Goal: Information Seeking & Learning: Learn about a topic

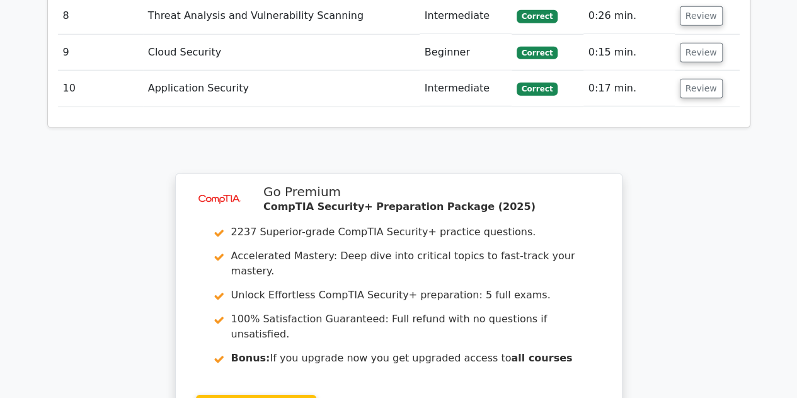
scroll to position [1968, 0]
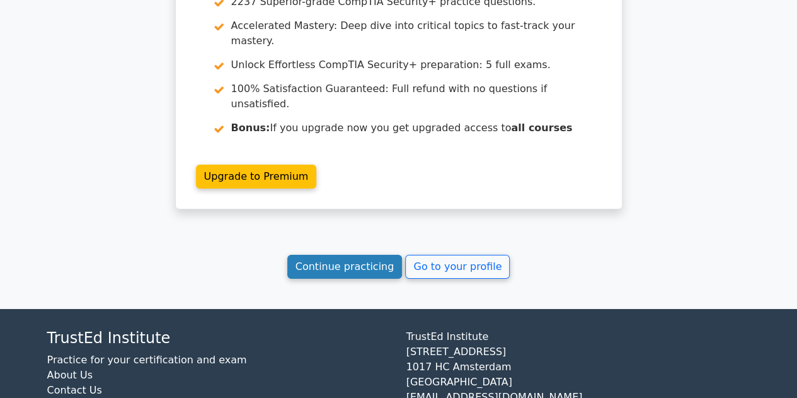
click at [366, 255] on link "Continue practicing" at bounding box center [344, 267] width 115 height 24
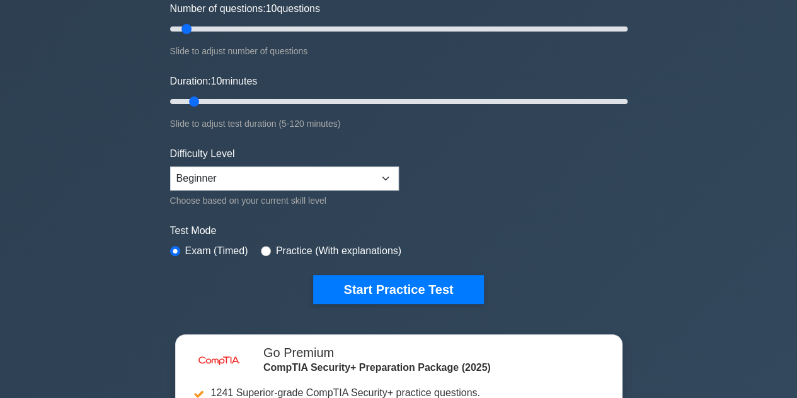
scroll to position [172, 0]
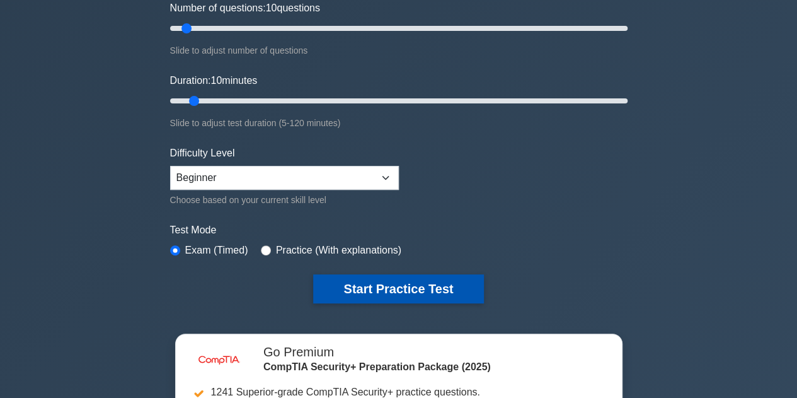
click at [376, 275] on button "Start Practice Test" at bounding box center [398, 288] width 170 height 29
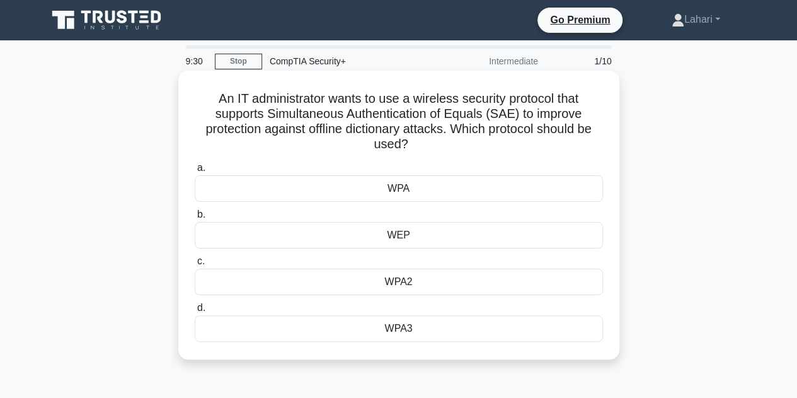
click at [498, 272] on div "WPA2" at bounding box center [399, 282] width 408 height 26
click at [195, 265] on input "c. WPA2" at bounding box center [195, 261] width 0 height 8
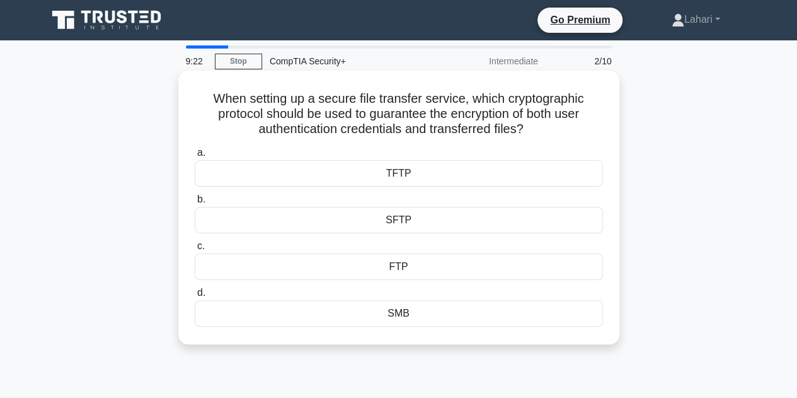
click at [418, 220] on div "SFTP" at bounding box center [399, 220] width 408 height 26
click at [195, 204] on input "b. SFTP" at bounding box center [195, 199] width 0 height 8
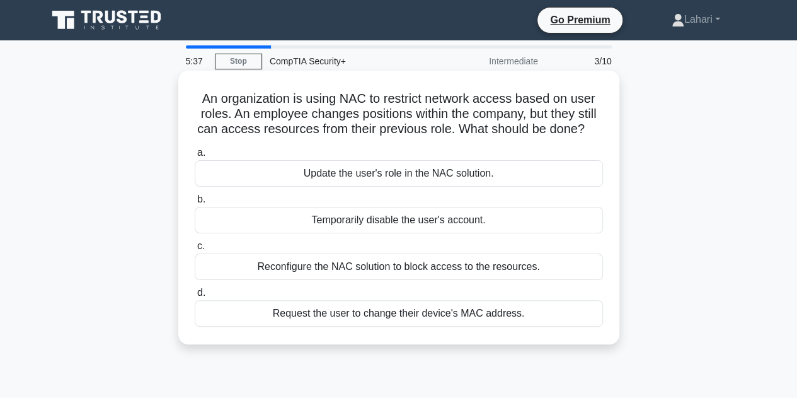
click at [350, 259] on div "Reconfigure the NAC solution to block access to the resources." at bounding box center [399, 266] width 408 height 26
click at [195, 250] on input "c. Reconfigure the NAC solution to block access to the resources." at bounding box center [195, 246] width 0 height 8
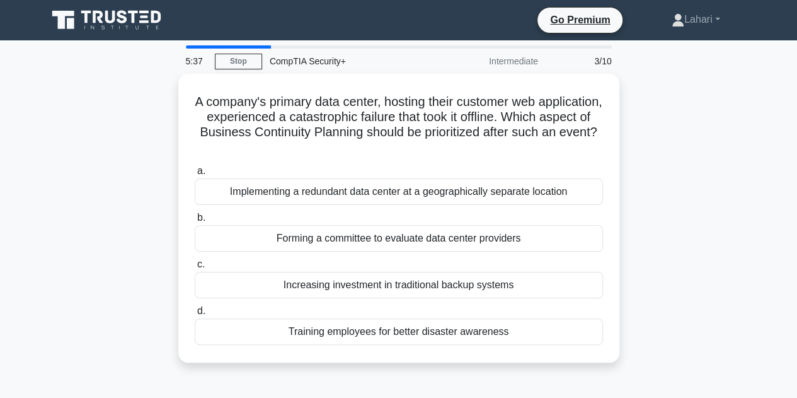
click at [350, 259] on label "c. Increasing investment in traditional backup systems" at bounding box center [399, 278] width 408 height 42
click at [195, 260] on input "c. Increasing investment in traditional backup systems" at bounding box center [195, 264] width 0 height 8
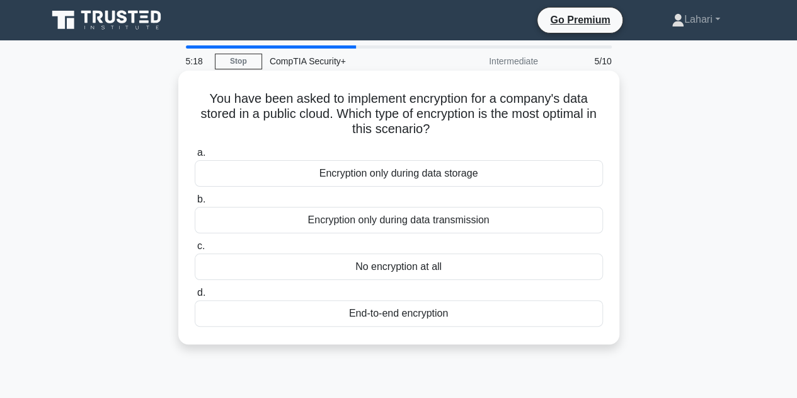
click at [435, 320] on div "End-to-end encryption" at bounding box center [399, 313] width 408 height 26
click at [195, 297] on input "d. End-to-end encryption" at bounding box center [195, 293] width 0 height 8
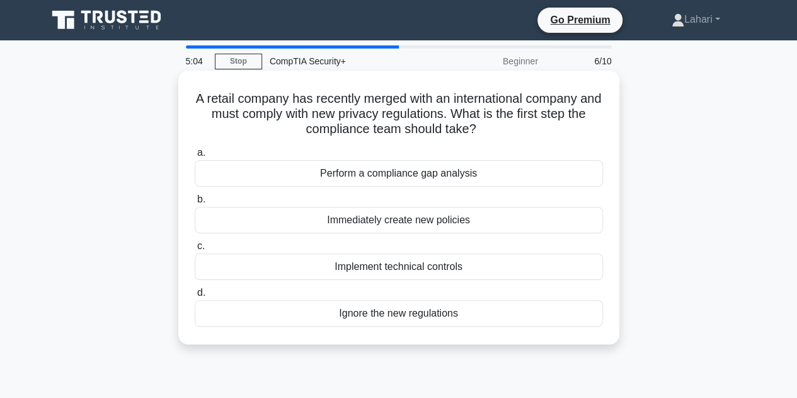
click at [395, 181] on div "Perform a compliance gap analysis" at bounding box center [399, 173] width 408 height 26
click at [195, 157] on input "a. Perform a compliance gap analysis" at bounding box center [195, 153] width 0 height 8
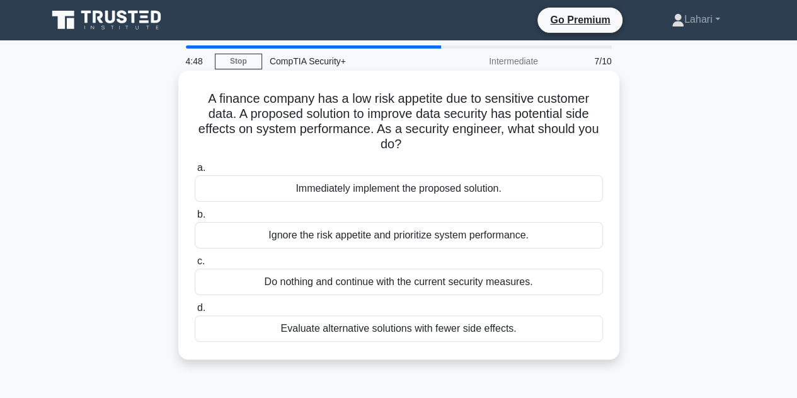
click at [468, 323] on div "Evaluate alternative solutions with fewer side effects." at bounding box center [399, 328] width 408 height 26
click at [195, 312] on input "d. Evaluate alternative solutions with fewer side effects." at bounding box center [195, 308] width 0 height 8
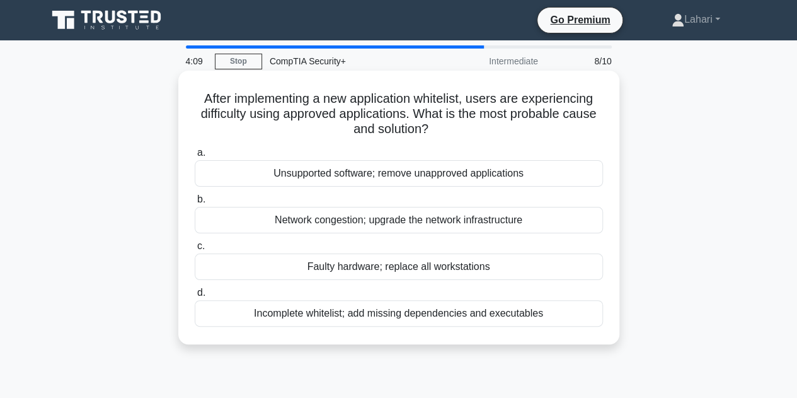
click at [466, 316] on div "Incomplete whitelist; add missing dependencies and executables" at bounding box center [399, 313] width 408 height 26
click at [195, 297] on input "d. Incomplete whitelist; add missing dependencies and executables" at bounding box center [195, 293] width 0 height 8
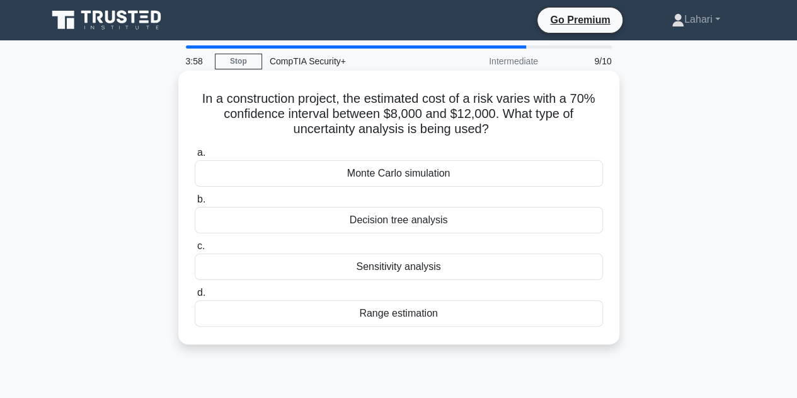
click at [412, 317] on div "Range estimation" at bounding box center [399, 313] width 408 height 26
click at [195, 297] on input "d. Range estimation" at bounding box center [195, 293] width 0 height 8
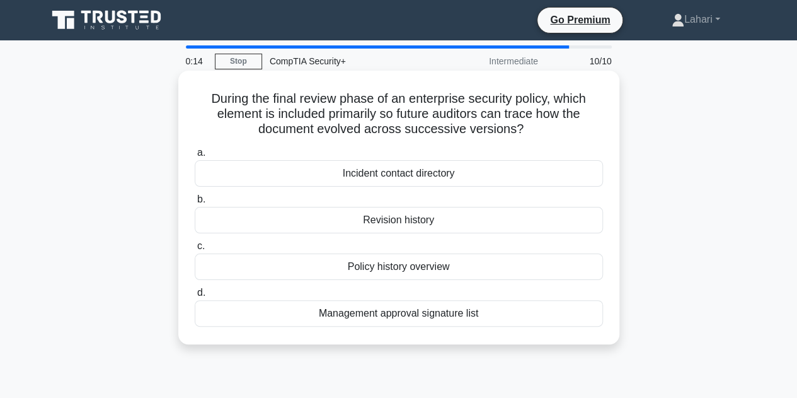
click at [434, 172] on div "Incident contact directory" at bounding box center [399, 173] width 408 height 26
click at [195, 157] on input "a. Incident contact directory" at bounding box center [195, 153] width 0 height 8
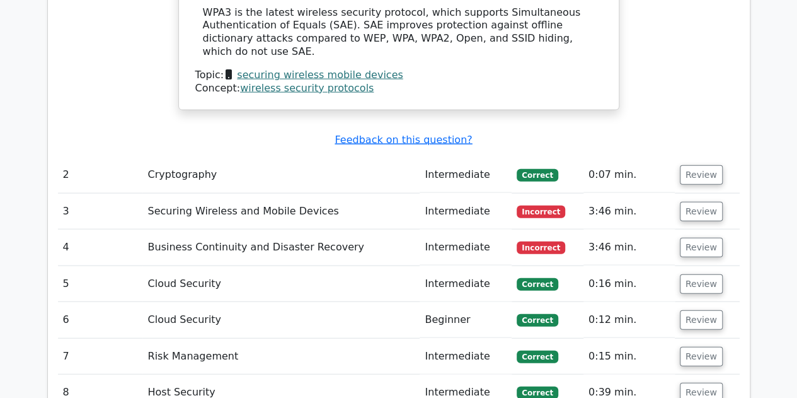
scroll to position [1355, 0]
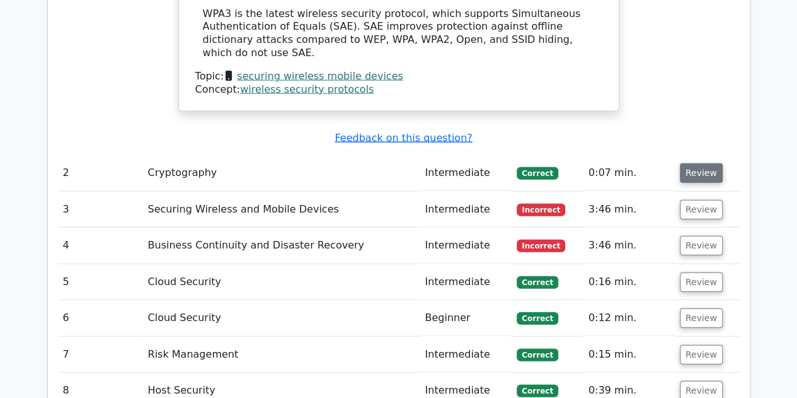
click at [693, 163] on button "Review" at bounding box center [701, 173] width 43 height 20
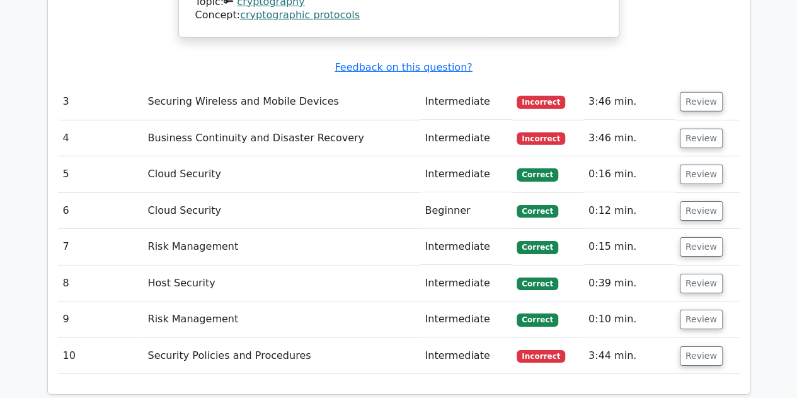
scroll to position [1914, 0]
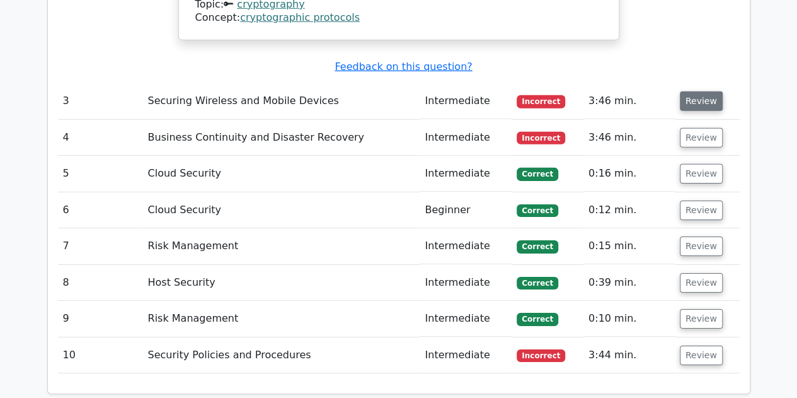
click at [699, 91] on button "Review" at bounding box center [701, 101] width 43 height 20
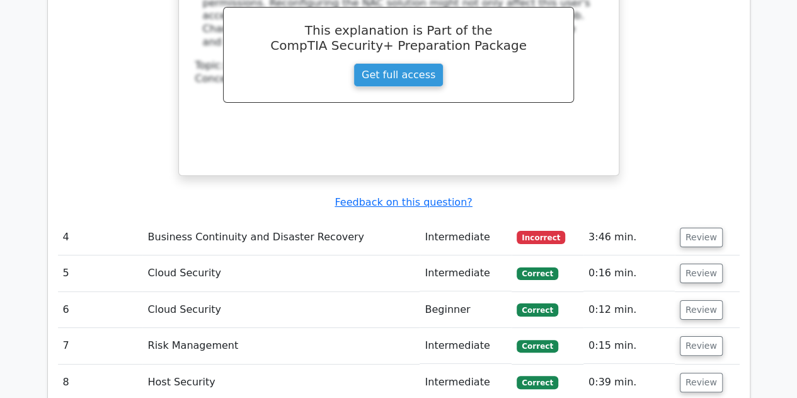
scroll to position [2354, 0]
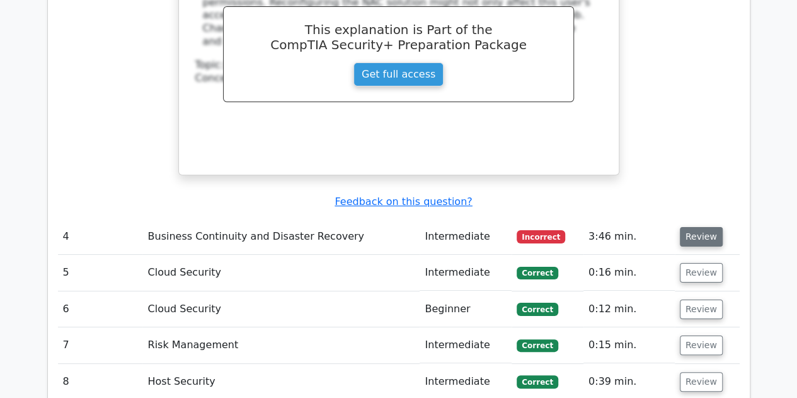
click at [696, 227] on button "Review" at bounding box center [701, 237] width 43 height 20
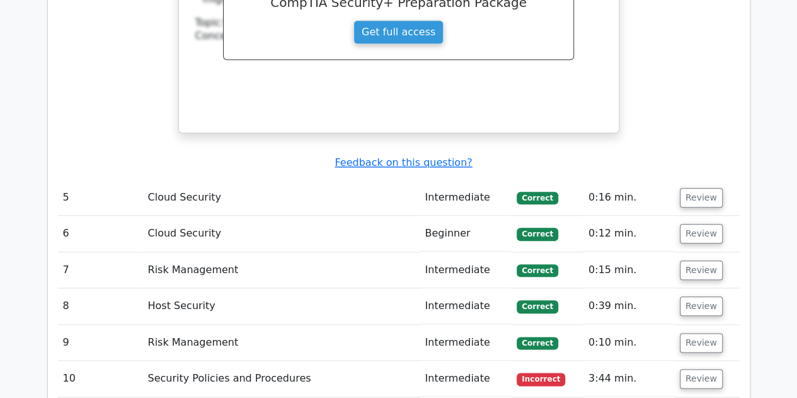
scroll to position [2968, 0]
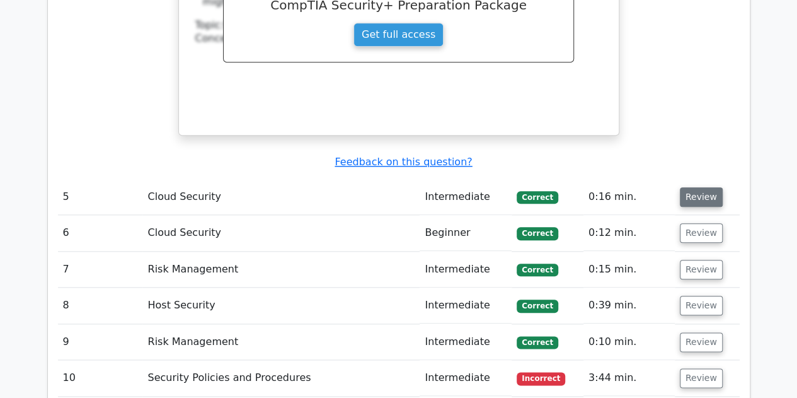
click at [686, 187] on button "Review" at bounding box center [701, 197] width 43 height 20
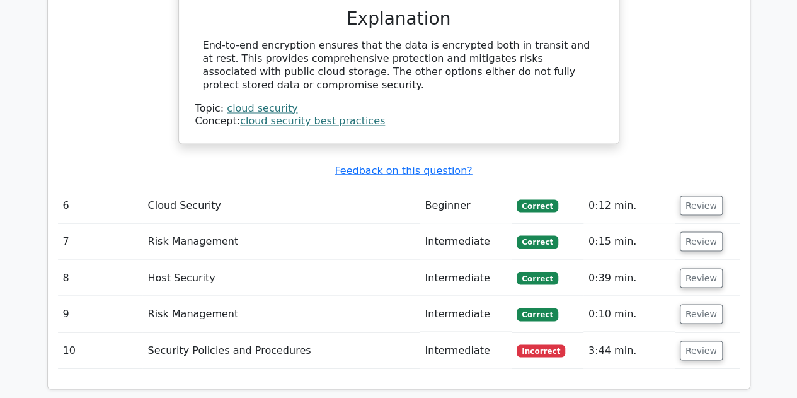
scroll to position [3433, 0]
click at [697, 340] on button "Review" at bounding box center [701, 350] width 43 height 20
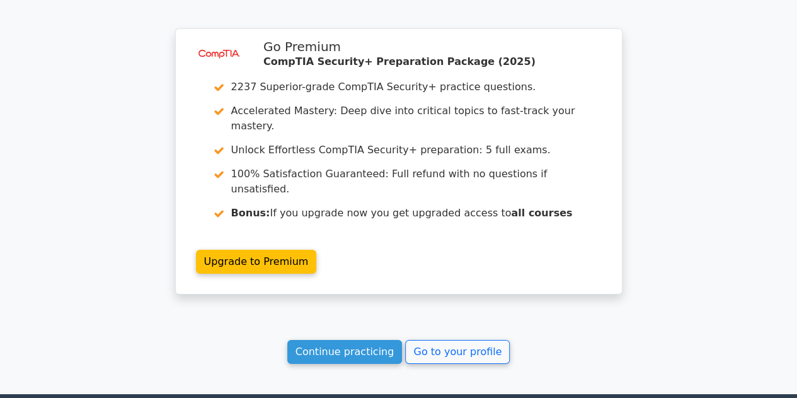
scroll to position [4396, 0]
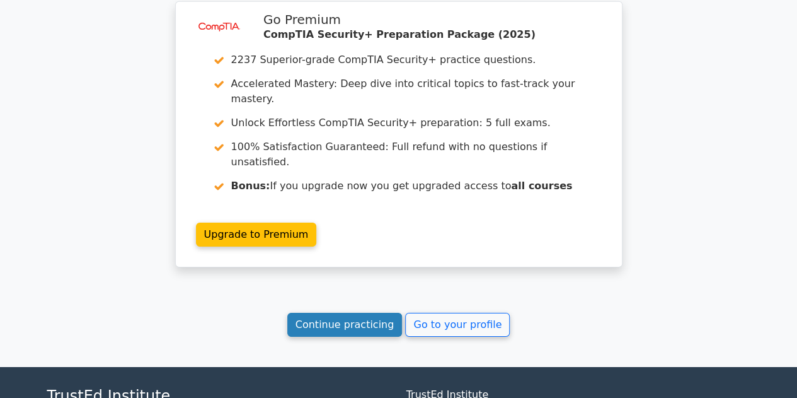
click at [317, 313] on link "Continue practicing" at bounding box center [344, 325] width 115 height 24
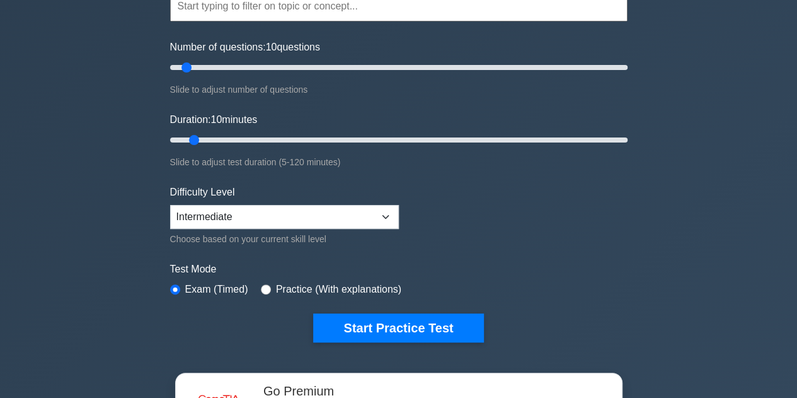
scroll to position [134, 0]
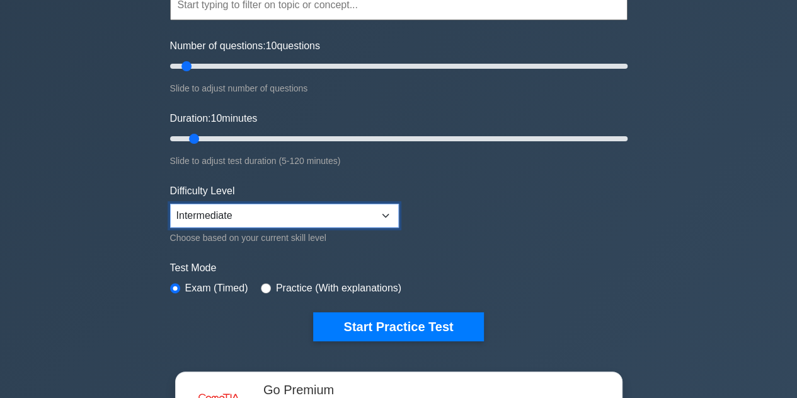
click at [286, 214] on select "Beginner Intermediate Expert" at bounding box center [284, 216] width 229 height 24
select select "expert"
click at [170, 204] on select "Beginner Intermediate Expert" at bounding box center [284, 216] width 229 height 24
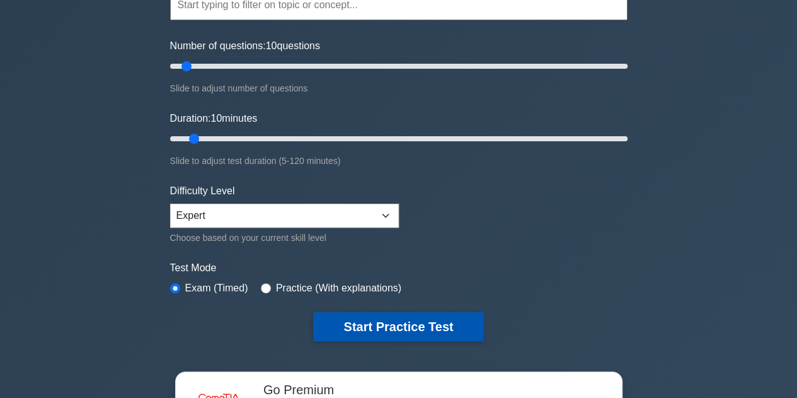
click at [419, 312] on button "Start Practice Test" at bounding box center [398, 326] width 170 height 29
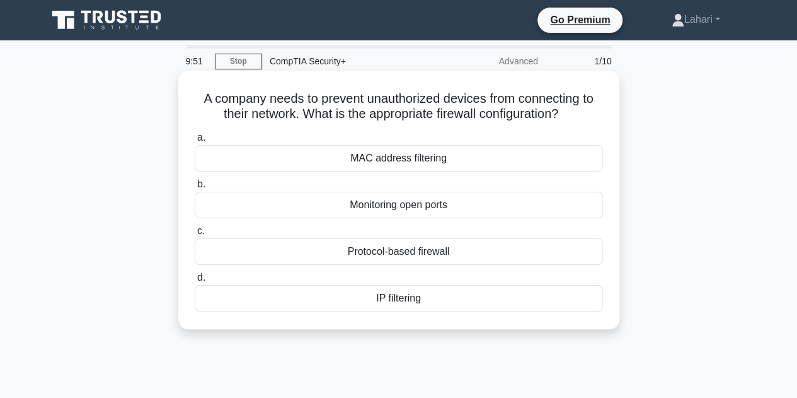
click at [384, 167] on div "MAC address filtering" at bounding box center [399, 158] width 408 height 26
click at [195, 142] on input "a. MAC address filtering" at bounding box center [195, 138] width 0 height 8
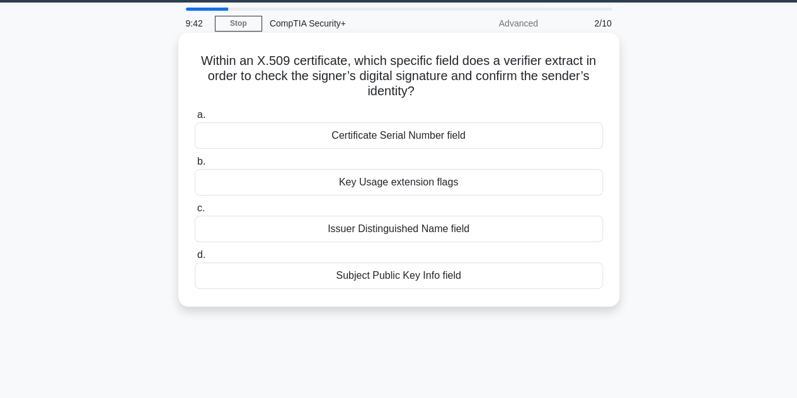
scroll to position [39, 0]
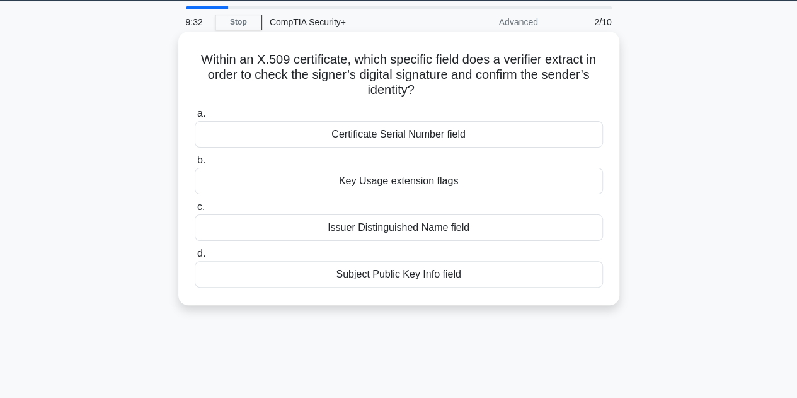
click at [502, 226] on div "Issuer Distinguished Name field" at bounding box center [399, 227] width 408 height 26
click at [195, 211] on input "c. Issuer Distinguished Name field" at bounding box center [195, 207] width 0 height 8
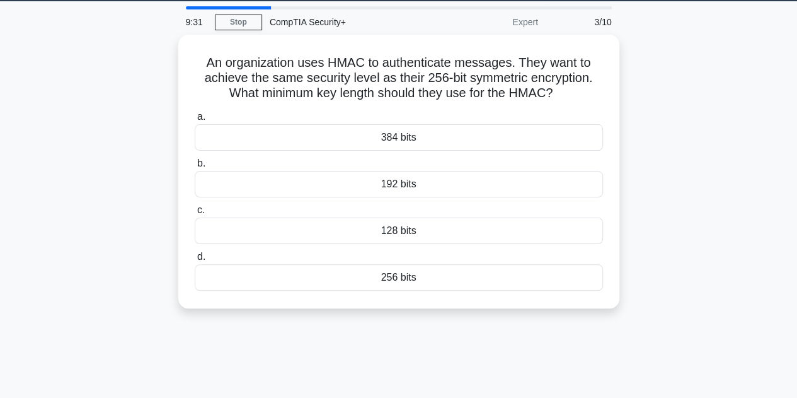
scroll to position [0, 0]
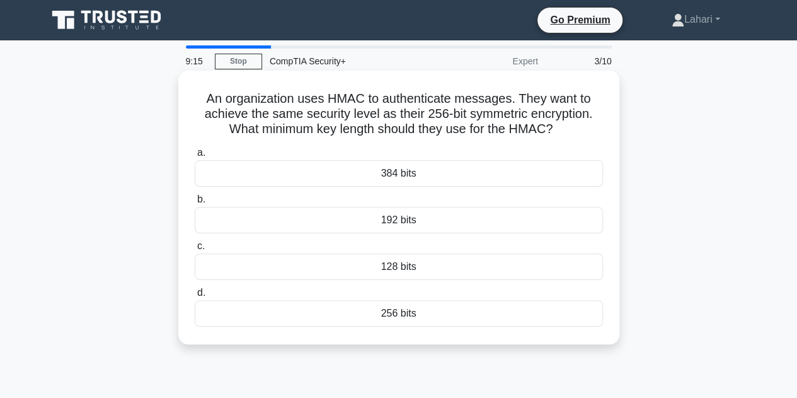
click at [483, 311] on div "256 bits" at bounding box center [399, 313] width 408 height 26
click at [195, 297] on input "d. 256 bits" at bounding box center [195, 293] width 0 height 8
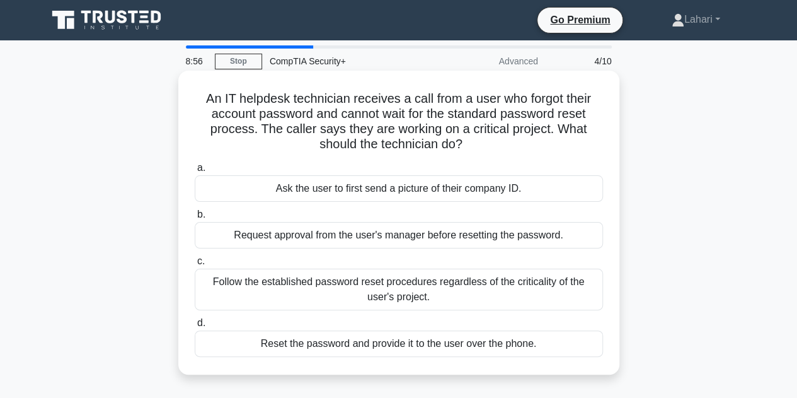
click at [518, 233] on div "Request approval from the user's manager before resetting the password." at bounding box center [399, 235] width 408 height 26
click at [195, 219] on input "b. Request approval from the user's manager before resetting the password." at bounding box center [195, 215] width 0 height 8
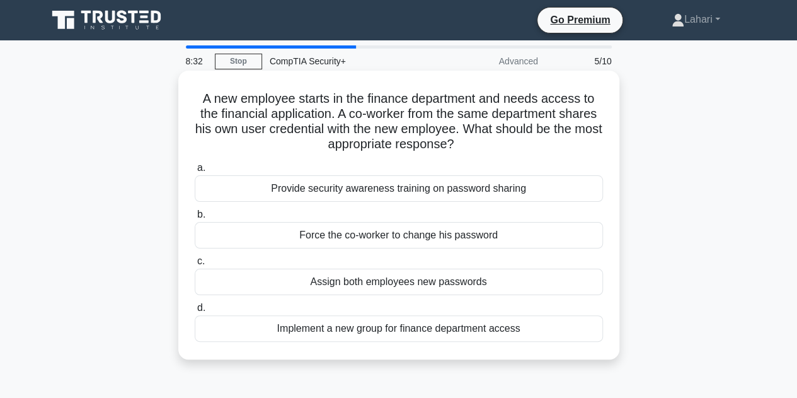
click at [435, 282] on div "Assign both employees new passwords" at bounding box center [399, 282] width 408 height 26
click at [195, 265] on input "c. Assign both employees new passwords" at bounding box center [195, 261] width 0 height 8
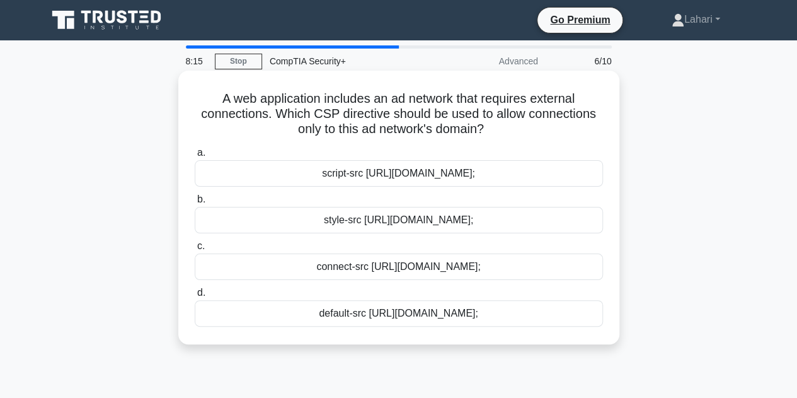
click at [463, 272] on div "connect-src https://adnetwork.example.com;" at bounding box center [399, 266] width 408 height 26
click at [195, 250] on input "c. connect-src https://adnetwork.example.com;" at bounding box center [195, 246] width 0 height 8
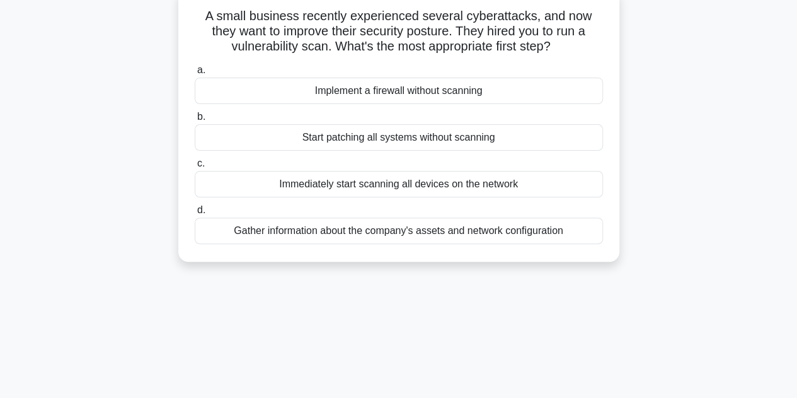
scroll to position [83, 0]
click at [383, 231] on div "Gather information about the company's assets and network configuration" at bounding box center [399, 230] width 408 height 26
click at [195, 214] on input "d. Gather information about the company's assets and network configuration" at bounding box center [195, 209] width 0 height 8
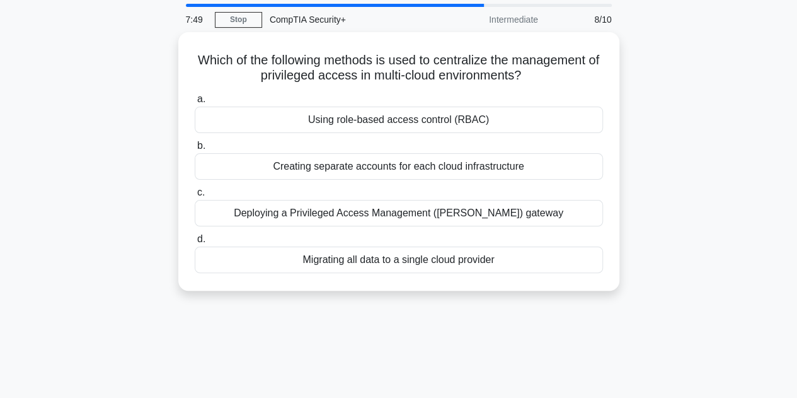
scroll to position [0, 0]
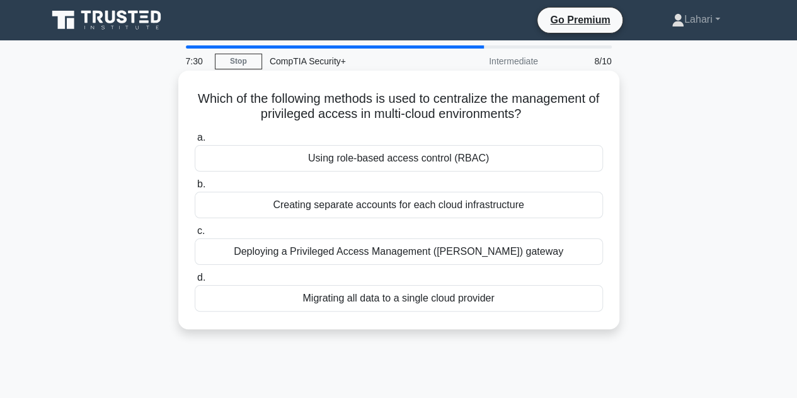
click at [416, 249] on div "Deploying a Privileged Access Management (PAM) gateway" at bounding box center [399, 251] width 408 height 26
click at [195, 235] on input "c. Deploying a Privileged Access Management (PAM) gateway" at bounding box center [195, 231] width 0 height 8
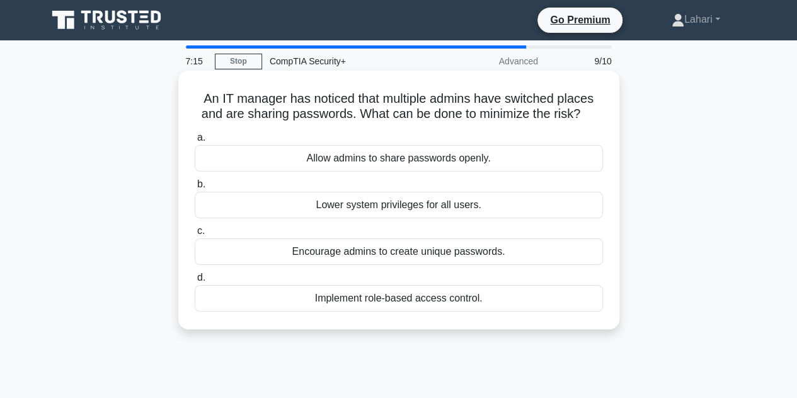
click at [485, 255] on div "Encourage admins to create unique passwords." at bounding box center [399, 251] width 408 height 26
click at [195, 235] on input "c. Encourage admins to create unique passwords." at bounding box center [195, 231] width 0 height 8
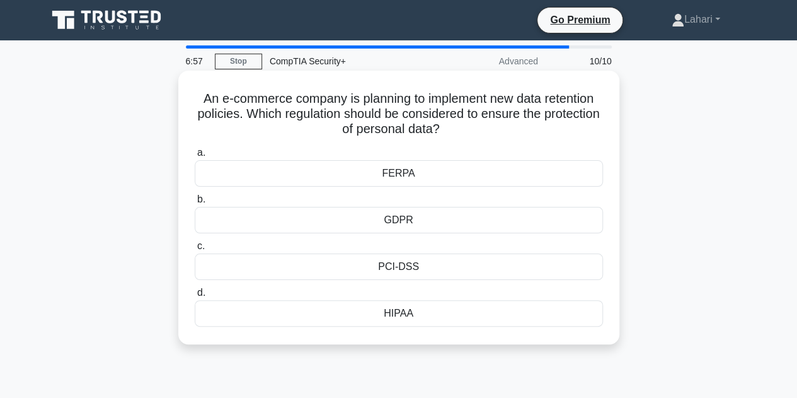
click at [438, 270] on div "PCI-DSS" at bounding box center [399, 266] width 408 height 26
click at [195, 250] on input "c. PCI-DSS" at bounding box center [195, 246] width 0 height 8
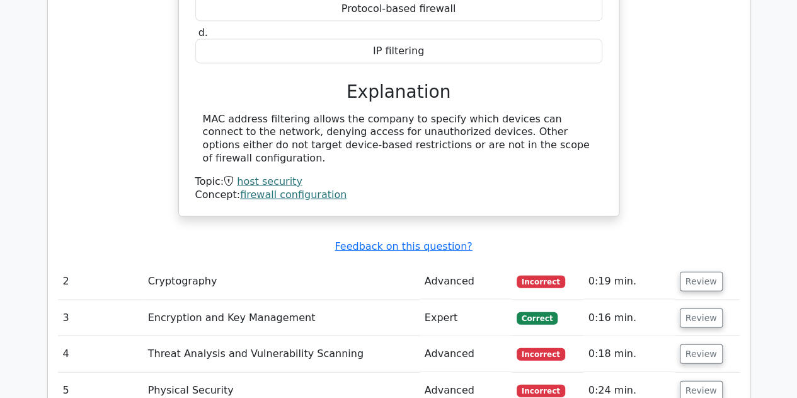
scroll to position [1295, 0]
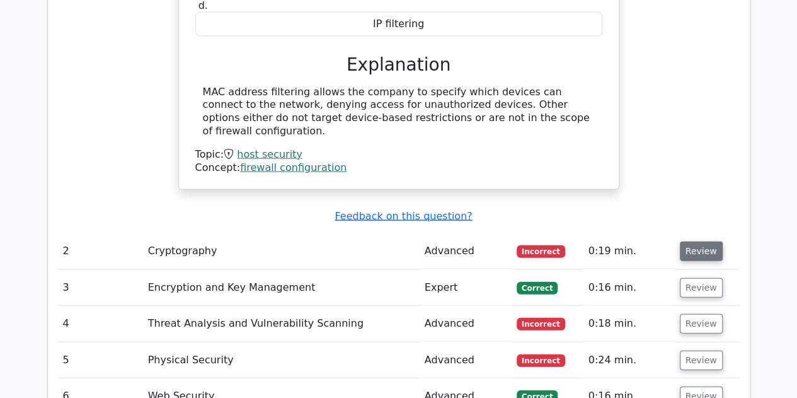
click at [686, 241] on button "Review" at bounding box center [701, 251] width 43 height 20
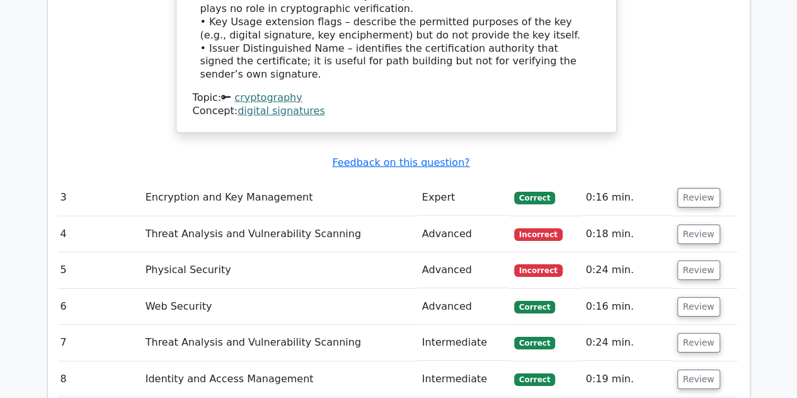
scroll to position [1949, 0]
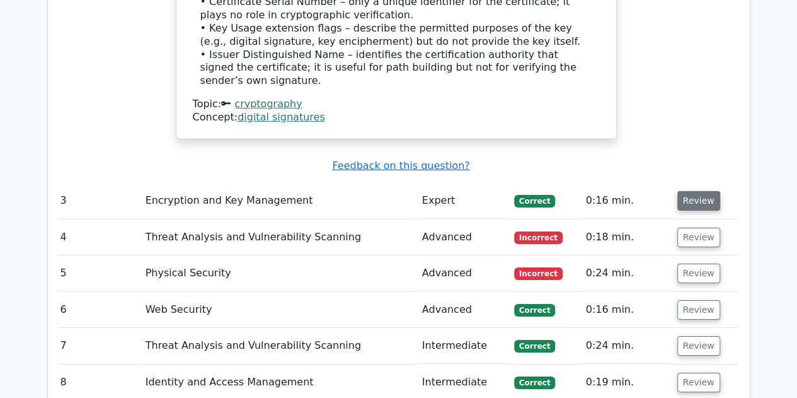
click at [707, 191] on button "Review" at bounding box center [699, 201] width 43 height 20
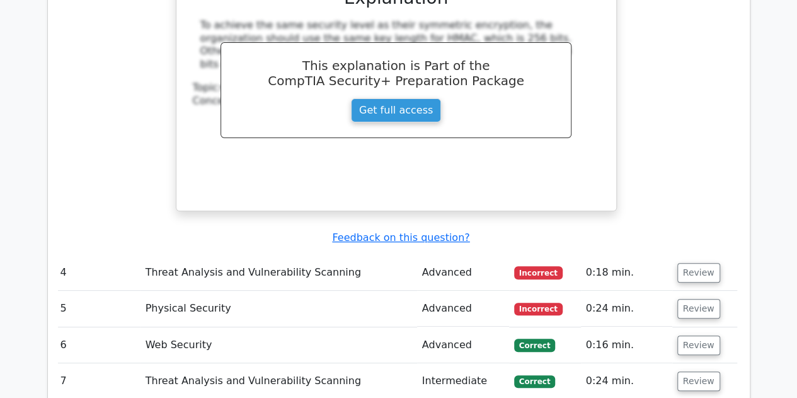
scroll to position [2456, 0]
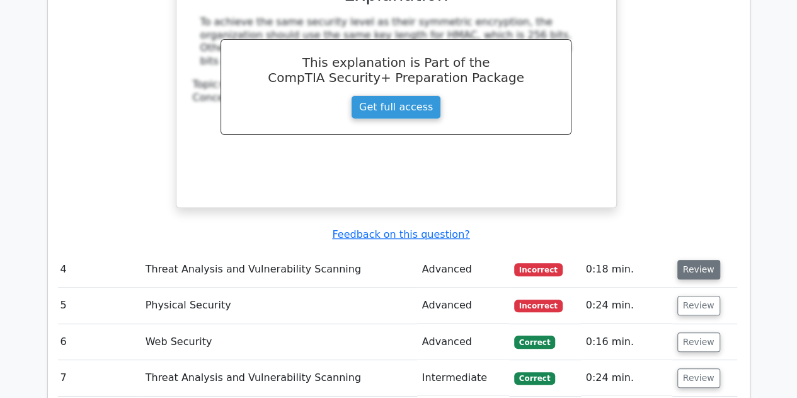
click at [708, 260] on button "Review" at bounding box center [699, 270] width 43 height 20
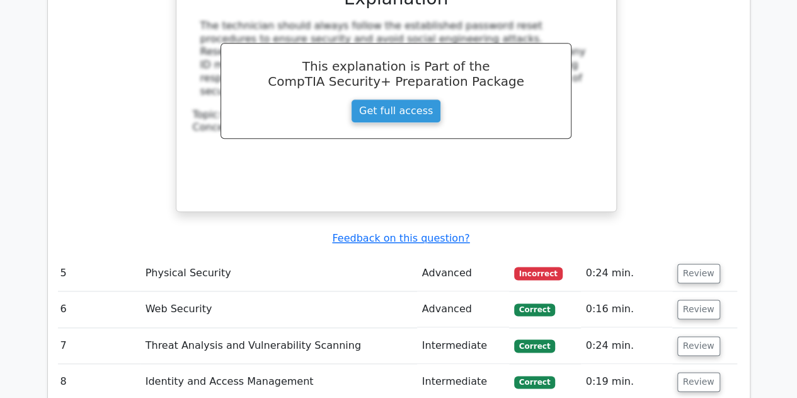
scroll to position [3053, 0]
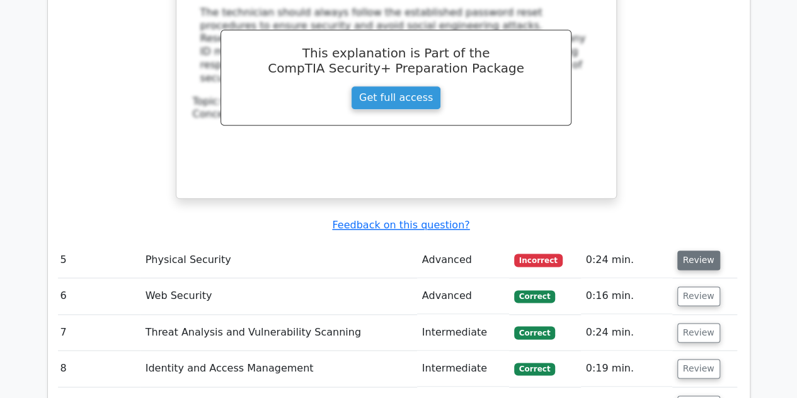
click at [694, 250] on button "Review" at bounding box center [699, 260] width 43 height 20
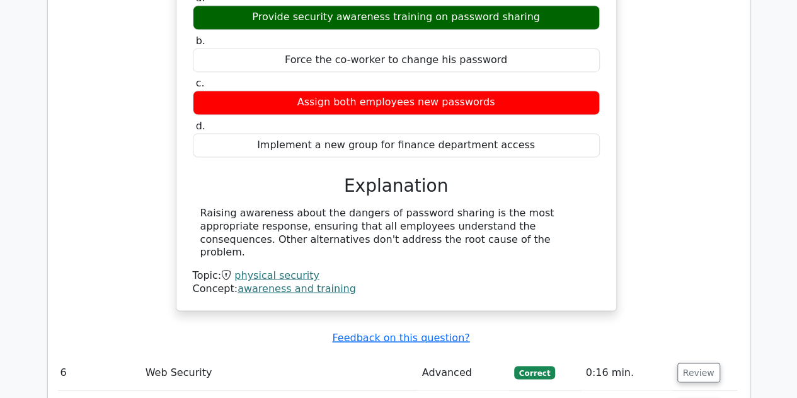
scroll to position [0, 0]
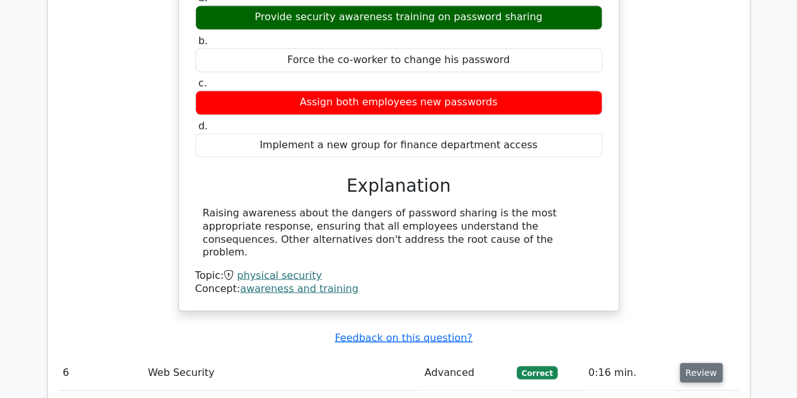
click at [702, 362] on button "Review" at bounding box center [701, 372] width 43 height 20
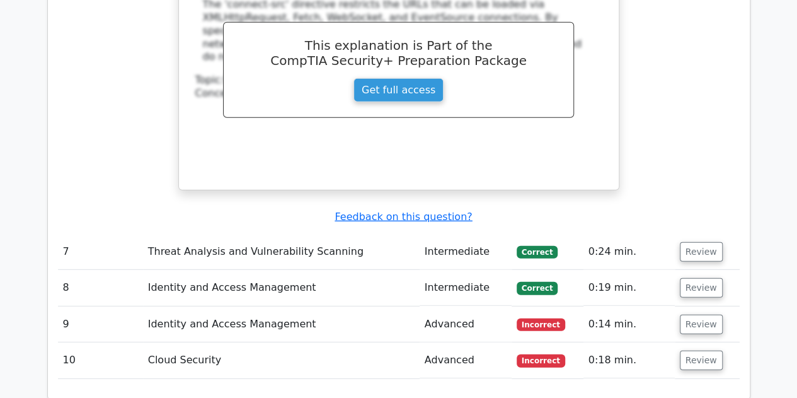
scroll to position [4108, 0]
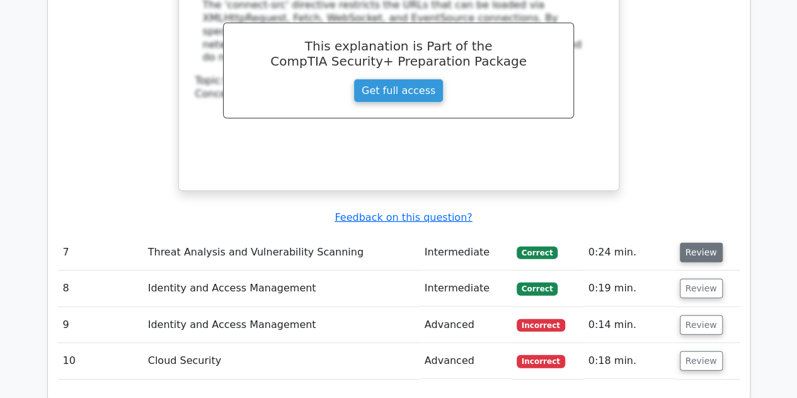
click at [686, 243] on button "Review" at bounding box center [701, 253] width 43 height 20
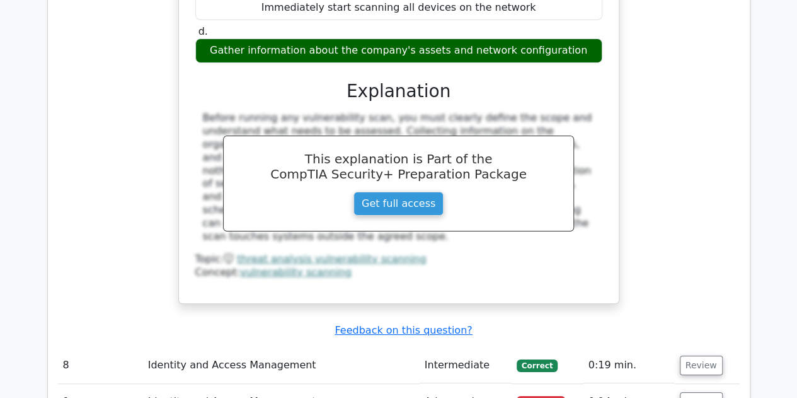
scroll to position [4570, 0]
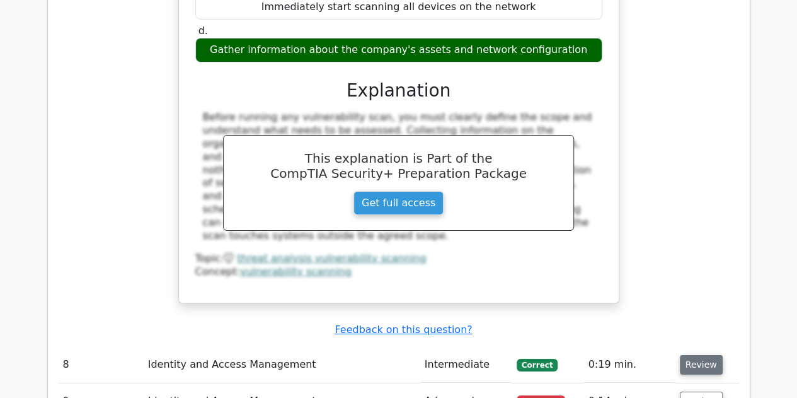
click at [691, 355] on button "Review" at bounding box center [701, 365] width 43 height 20
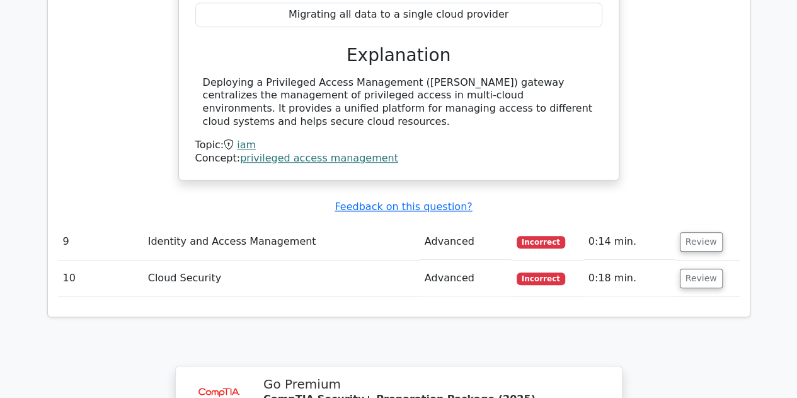
scroll to position [5154, 0]
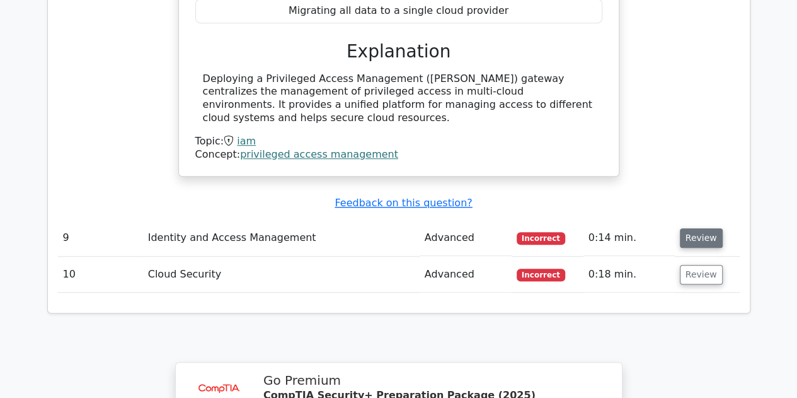
click at [683, 228] on button "Review" at bounding box center [701, 238] width 43 height 20
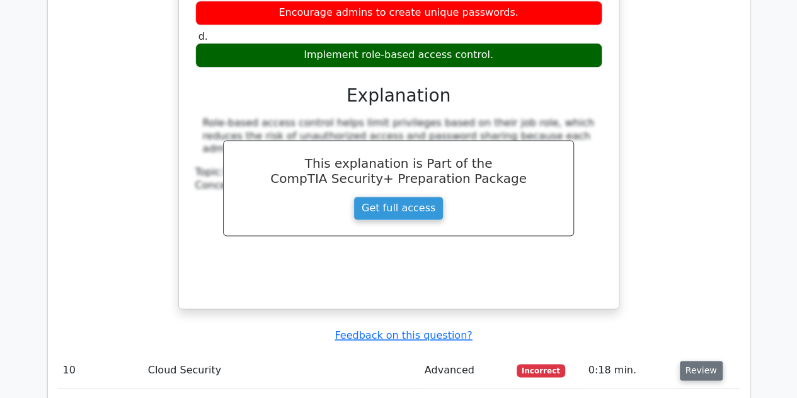
scroll to position [5583, 0]
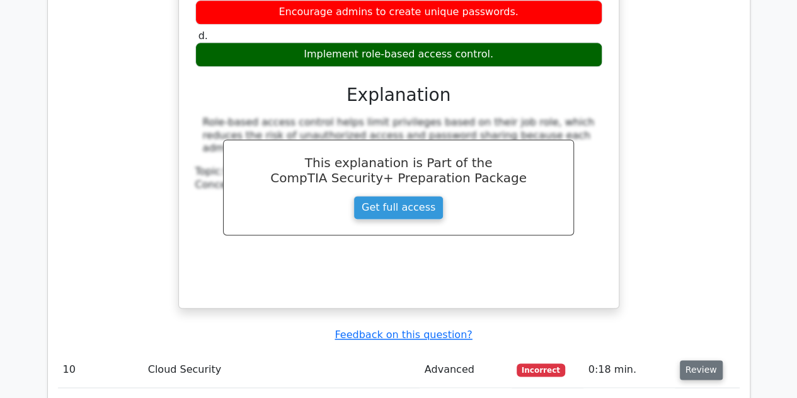
click at [691, 360] on button "Review" at bounding box center [701, 370] width 43 height 20
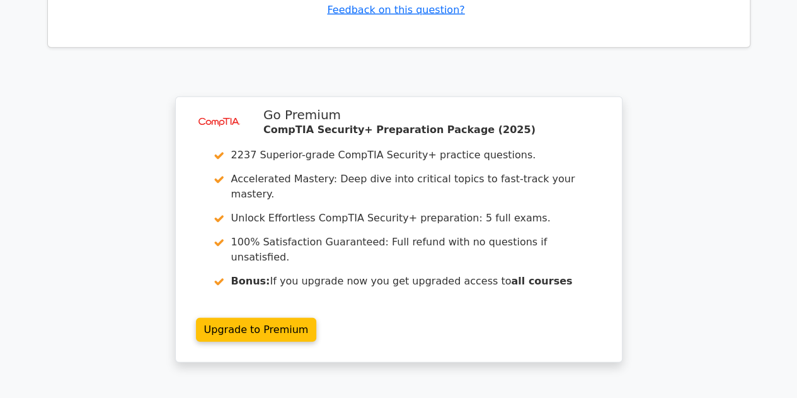
scroll to position [6475, 0]
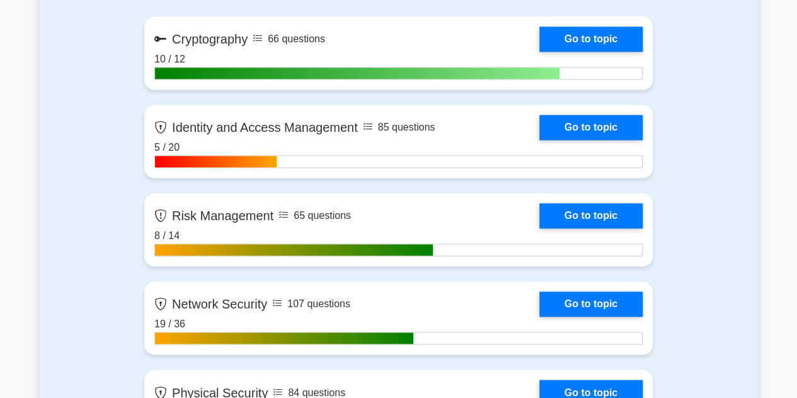
scroll to position [857, 0]
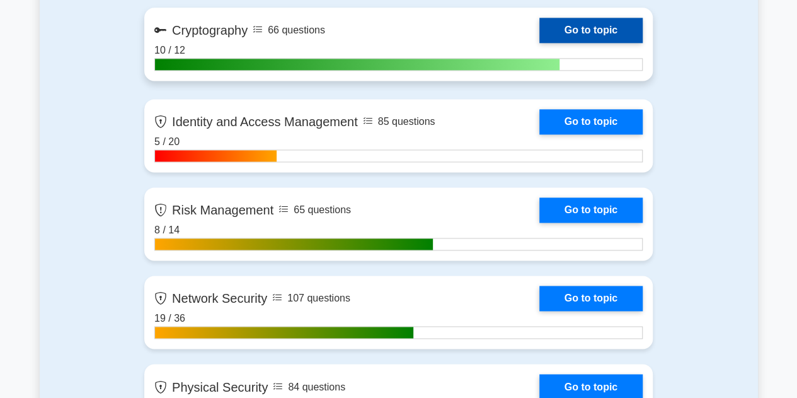
click at [623, 25] on link "Go to topic" at bounding box center [591, 30] width 103 height 25
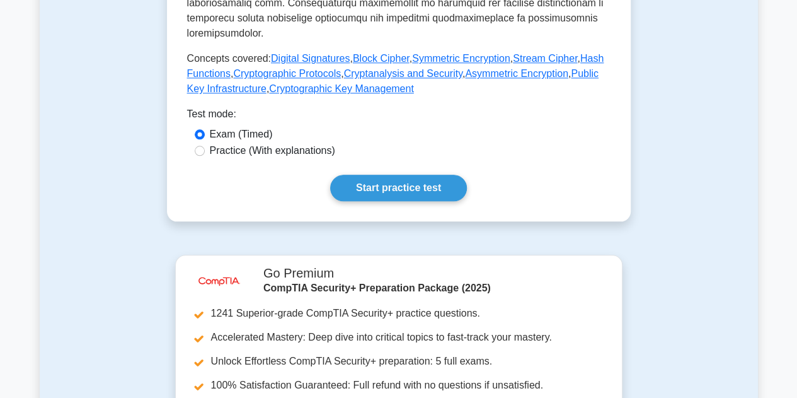
scroll to position [624, 0]
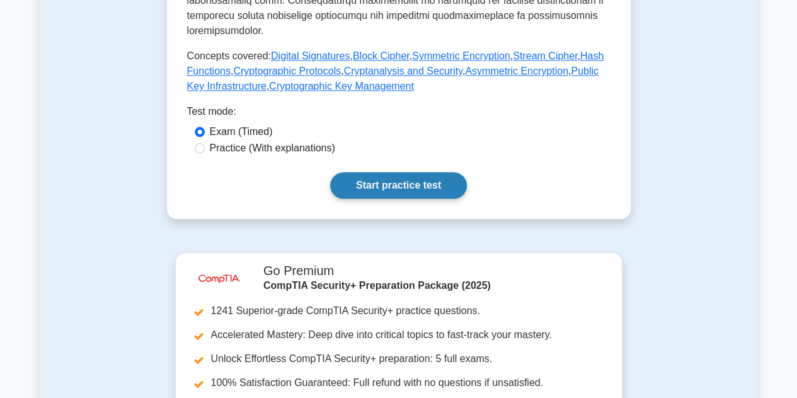
click at [386, 172] on link "Start practice test" at bounding box center [398, 185] width 137 height 26
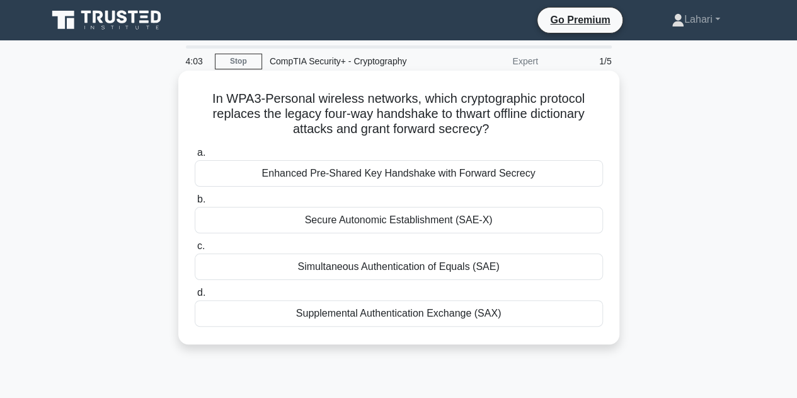
click at [346, 262] on div "Simultaneous Authentication of Equals (SAE)" at bounding box center [399, 266] width 408 height 26
click at [195, 250] on input "c. Simultaneous Authentication of Equals (SAE)" at bounding box center [195, 246] width 0 height 8
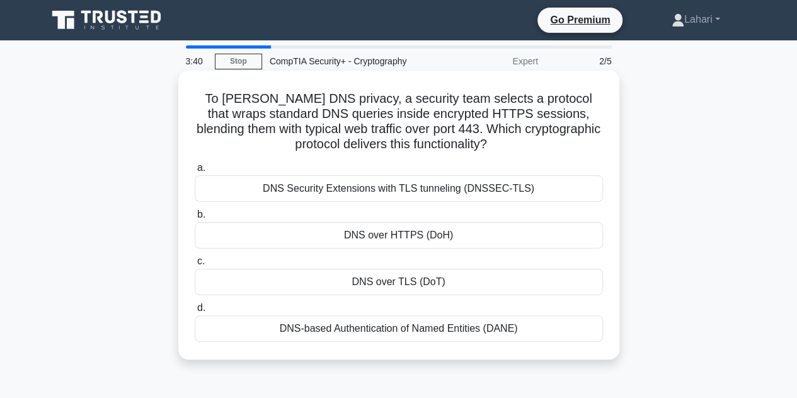
click at [505, 194] on div "DNS Security Extensions with TLS tunneling (DNSSEC-TLS)" at bounding box center [399, 188] width 408 height 26
click at [195, 172] on input "a. DNS Security Extensions with TLS tunneling (DNSSEC-TLS)" at bounding box center [195, 168] width 0 height 8
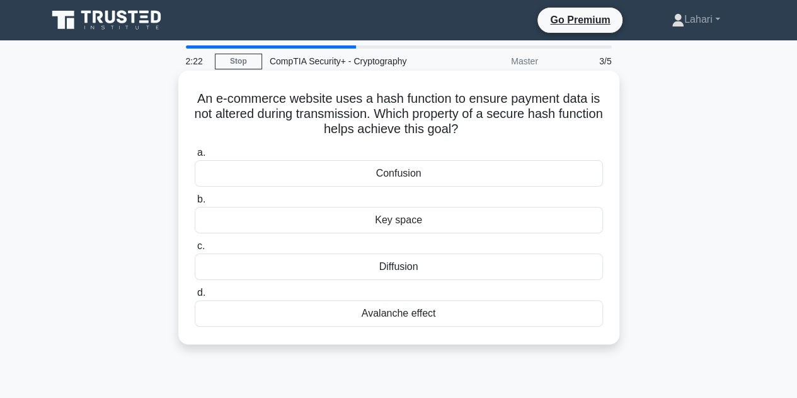
click at [458, 172] on div "Confusion" at bounding box center [399, 173] width 408 height 26
click at [195, 157] on input "a. Confusion" at bounding box center [195, 153] width 0 height 8
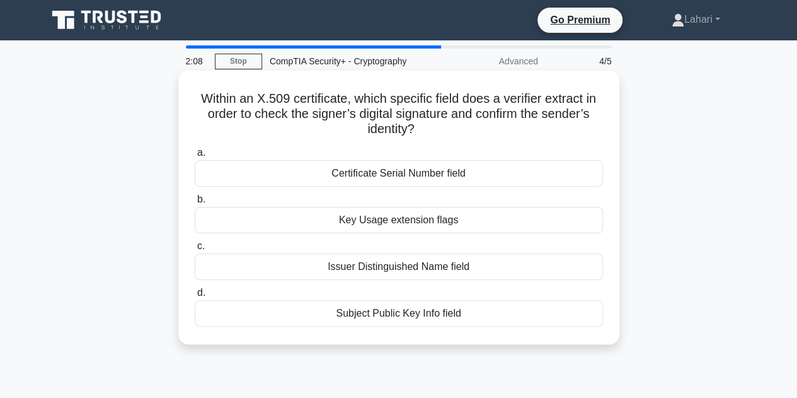
click at [488, 314] on div "Subject Public Key Info field" at bounding box center [399, 313] width 408 height 26
click at [195, 297] on input "d. Subject Public Key Info field" at bounding box center [195, 293] width 0 height 8
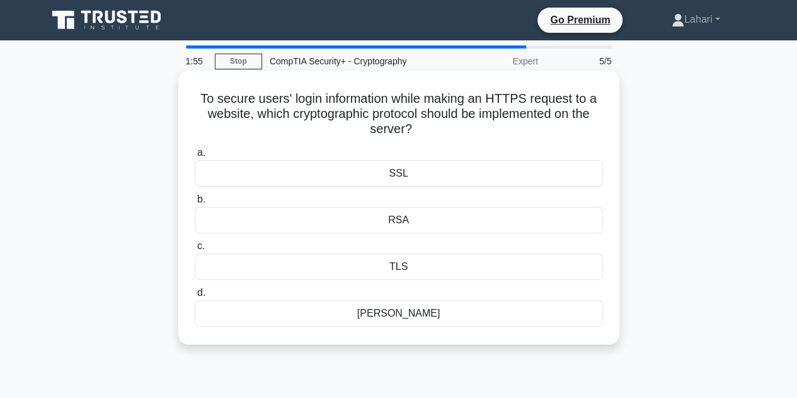
click at [413, 260] on div "TLS" at bounding box center [399, 266] width 408 height 26
click at [195, 250] on input "c. TLS" at bounding box center [195, 246] width 0 height 8
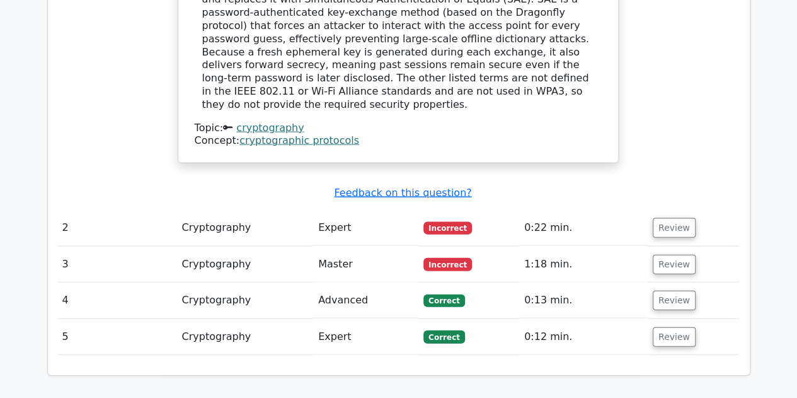
scroll to position [1267, 0]
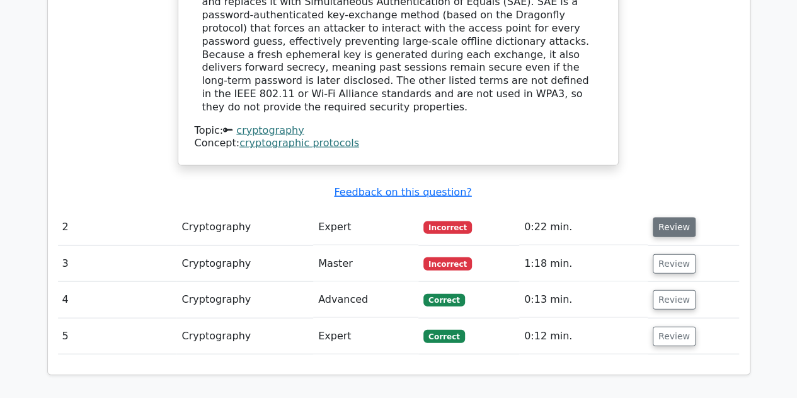
click at [676, 217] on button "Review" at bounding box center [674, 227] width 43 height 20
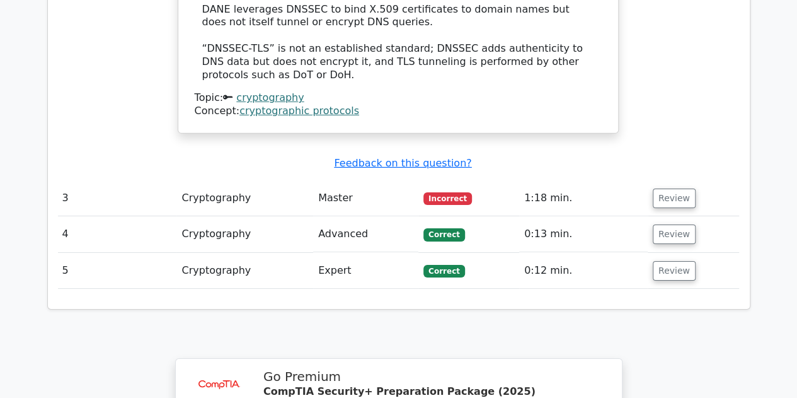
scroll to position [1932, 0]
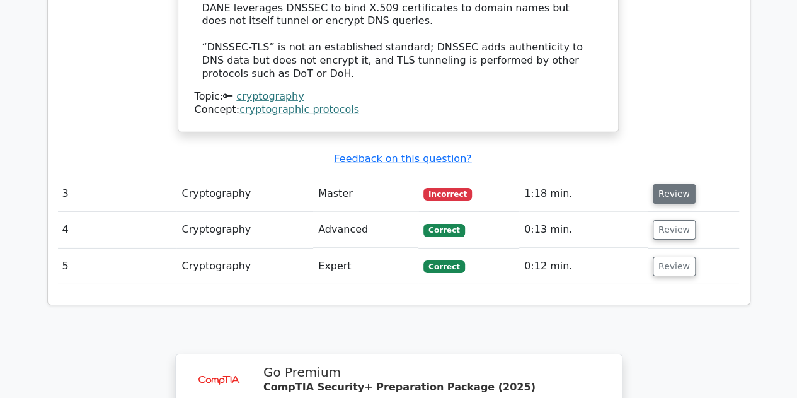
click at [667, 184] on button "Review" at bounding box center [674, 194] width 43 height 20
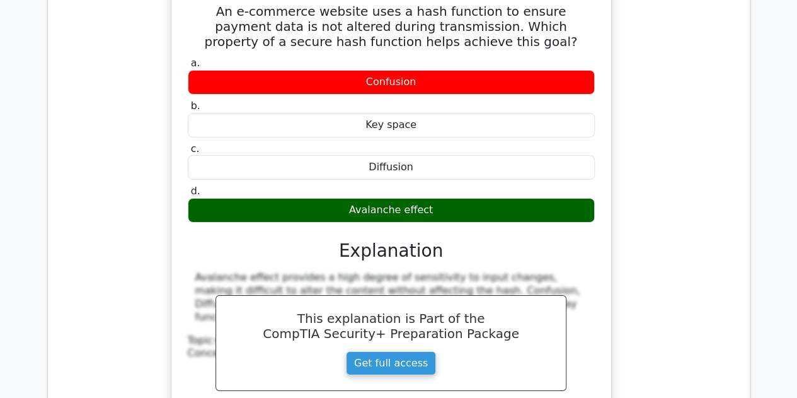
scroll to position [2023, 0]
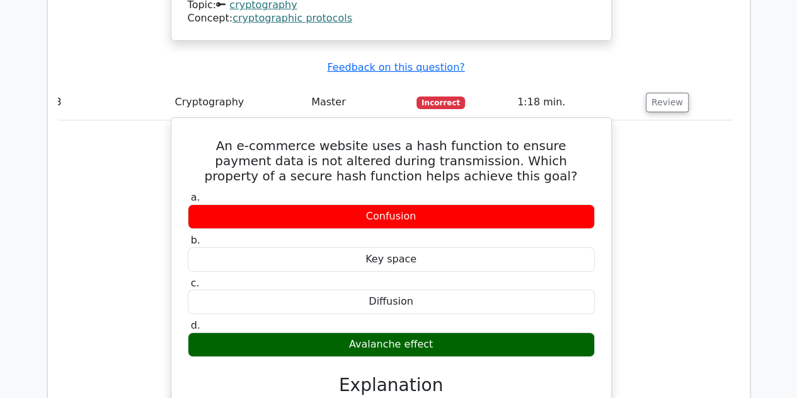
drag, startPoint x: 177, startPoint y: 84, endPoint x: 477, endPoint y: 284, distance: 360.3
click at [477, 284] on div "An e-commerce website uses a hash function to ensure payment data is not altere…" at bounding box center [391, 357] width 430 height 469
click at [371, 332] on div "Avalanche effect" at bounding box center [391, 344] width 407 height 25
drag, startPoint x: 183, startPoint y: 80, endPoint x: 431, endPoint y: 283, distance: 320.7
drag, startPoint x: 431, startPoint y: 283, endPoint x: 191, endPoint y: 86, distance: 310.4
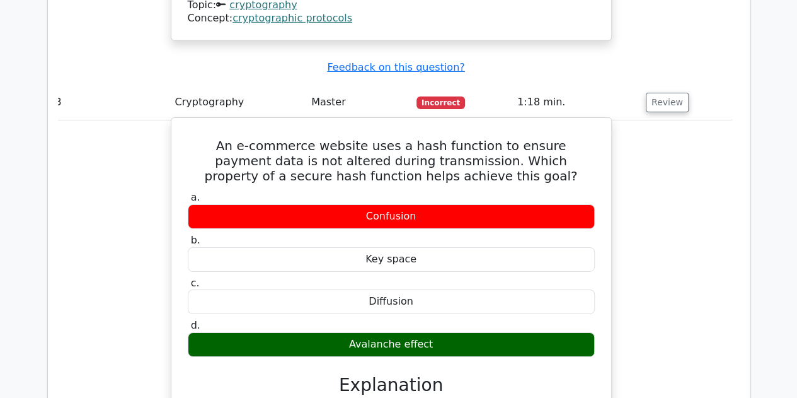
click at [191, 138] on h5 "An e-commerce website uses a hash function to ensure payment data is not altere…" at bounding box center [392, 160] width 410 height 45
drag, startPoint x: 190, startPoint y: 81, endPoint x: 277, endPoint y: 182, distance: 133.7
drag, startPoint x: 277, startPoint y: 182, endPoint x: 182, endPoint y: 76, distance: 142.8
click at [182, 123] on div "An e-commerce website uses a hash function to ensure payment data is not altere…" at bounding box center [391, 357] width 430 height 469
drag, startPoint x: 182, startPoint y: 76, endPoint x: 390, endPoint y: 269, distance: 283.7
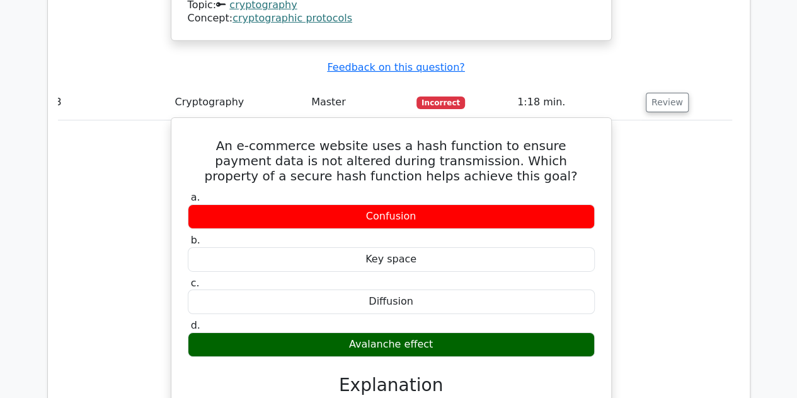
drag, startPoint x: 390, startPoint y: 269, endPoint x: 193, endPoint y: 83, distance: 271.1
click at [193, 138] on h5 "An e-commerce website uses a hash function to ensure payment data is not altere…" at bounding box center [392, 160] width 410 height 45
drag, startPoint x: 188, startPoint y: 81, endPoint x: 427, endPoint y: 282, distance: 313.1
click at [427, 282] on div "An e-commerce website uses a hash function to ensure payment data is not altere…" at bounding box center [391, 357] width 430 height 469
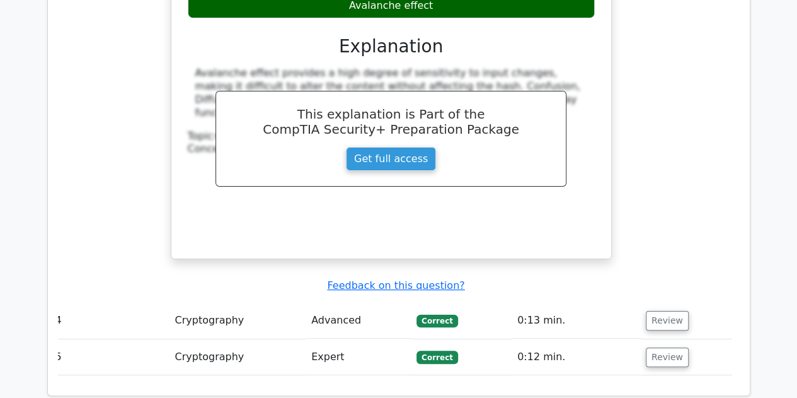
scroll to position [2502, 0]
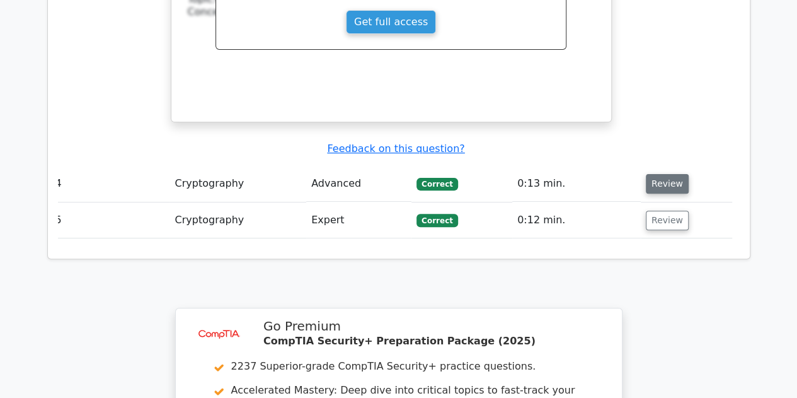
click at [668, 174] on button "Review" at bounding box center [667, 184] width 43 height 20
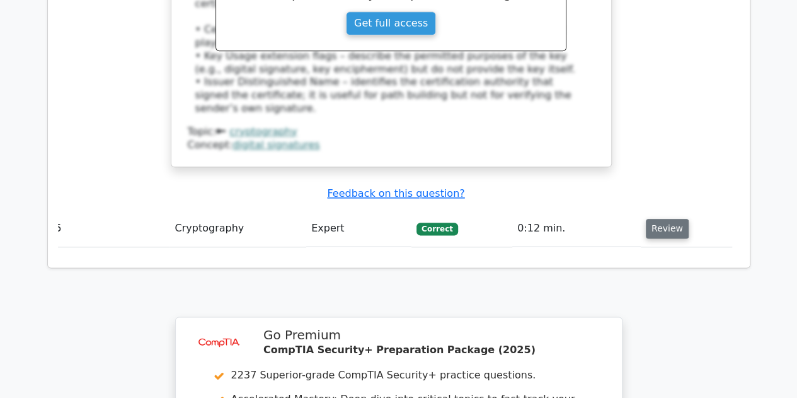
scroll to position [3061, 0]
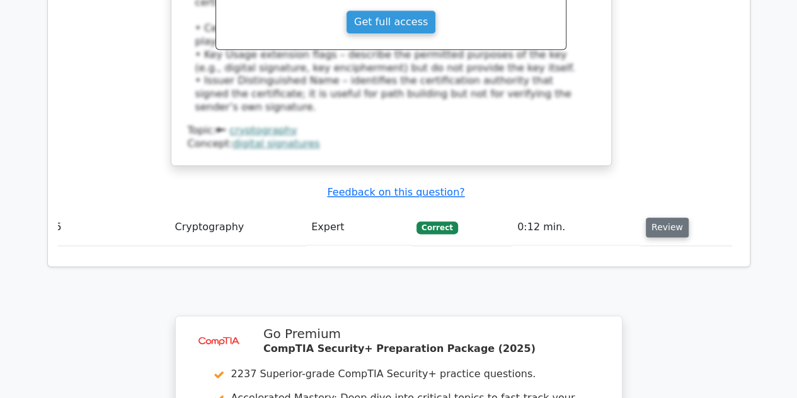
click at [650, 217] on button "Review" at bounding box center [667, 227] width 43 height 20
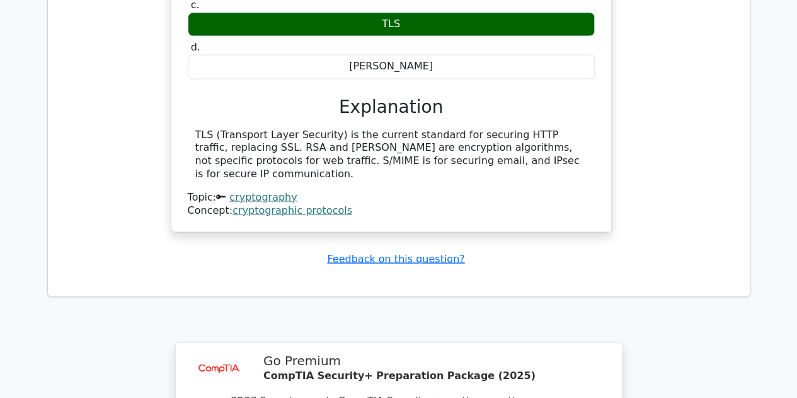
scroll to position [3796, 0]
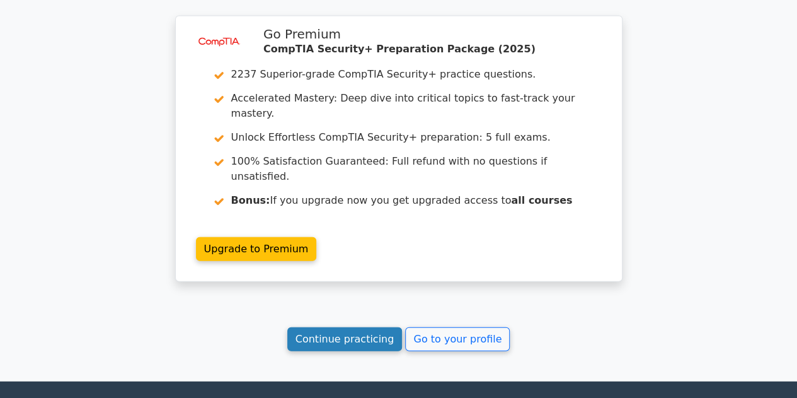
click at [312, 327] on link "Continue practicing" at bounding box center [344, 339] width 115 height 24
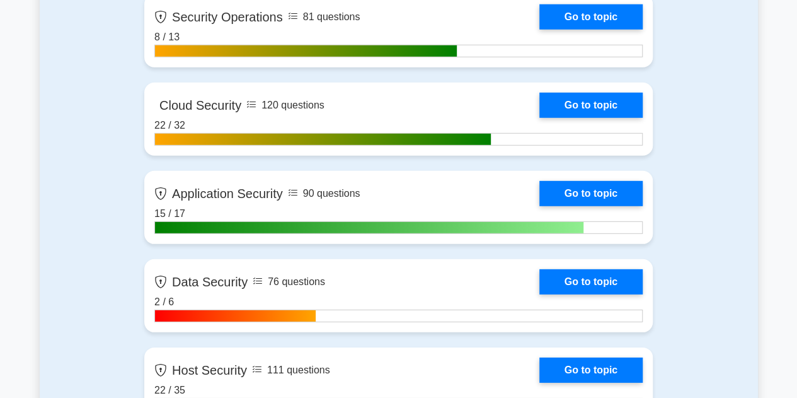
scroll to position [1757, 0]
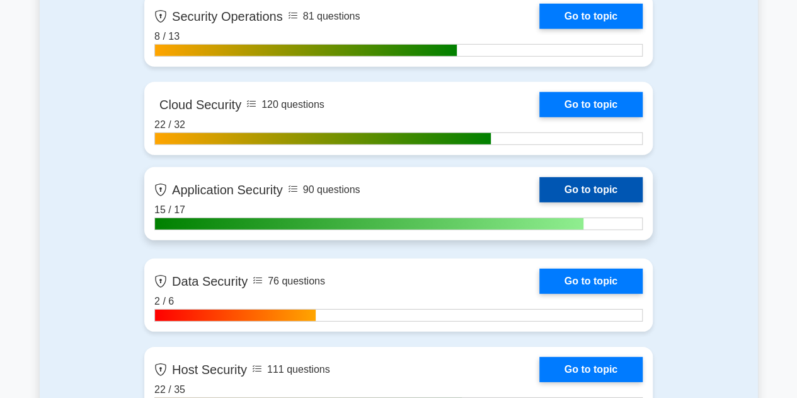
click at [591, 185] on link "Go to topic" at bounding box center [591, 189] width 103 height 25
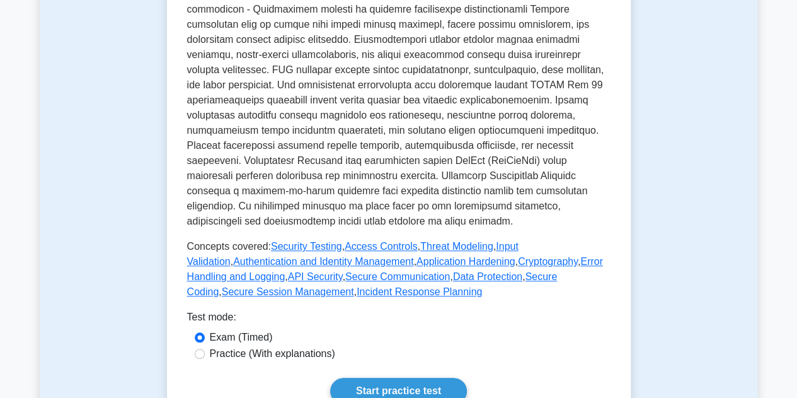
scroll to position [681, 0]
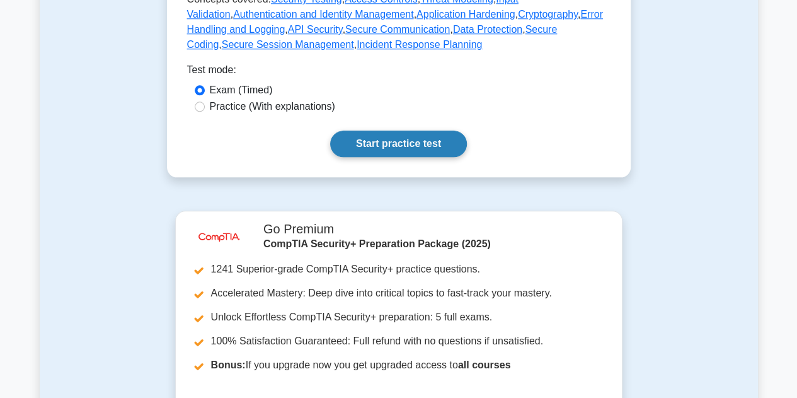
click at [379, 130] on link "Start practice test" at bounding box center [398, 143] width 137 height 26
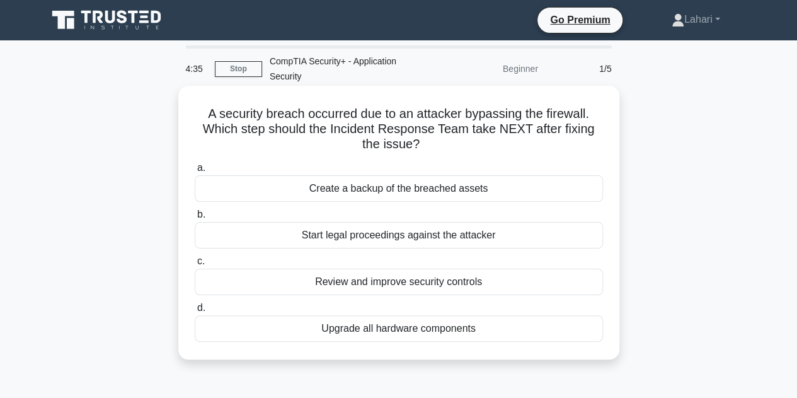
click at [458, 185] on div "Create a backup of the breached assets" at bounding box center [399, 188] width 408 height 26
click at [195, 172] on input "a. Create a backup of the breached assets" at bounding box center [195, 168] width 0 height 8
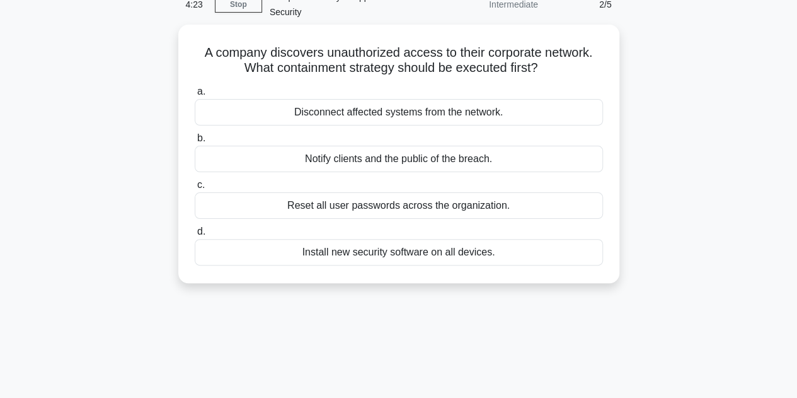
scroll to position [61, 0]
click at [425, 114] on div "Disconnect affected systems from the network." at bounding box center [399, 112] width 408 height 26
click at [195, 96] on input "a. Disconnect affected systems from the network." at bounding box center [195, 92] width 0 height 8
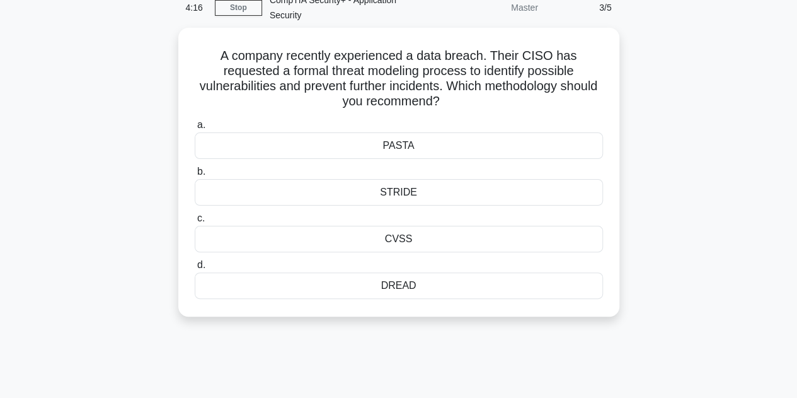
scroll to position [0, 0]
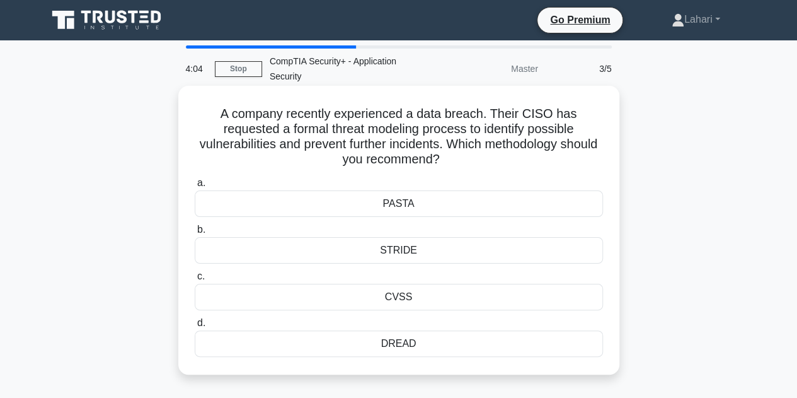
click at [402, 243] on div "STRIDE" at bounding box center [399, 250] width 408 height 26
click at [195, 234] on input "b. STRIDE" at bounding box center [195, 230] width 0 height 8
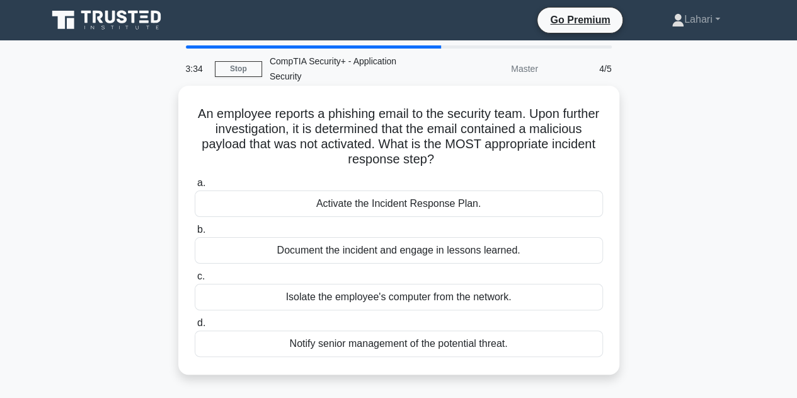
click at [442, 203] on div "Activate the Incident Response Plan." at bounding box center [399, 203] width 408 height 26
click at [195, 187] on input "a. Activate the Incident Response Plan." at bounding box center [195, 183] width 0 height 8
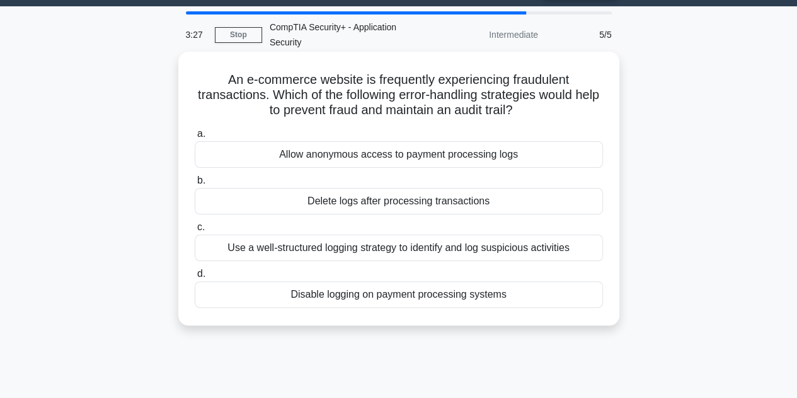
scroll to position [37, 0]
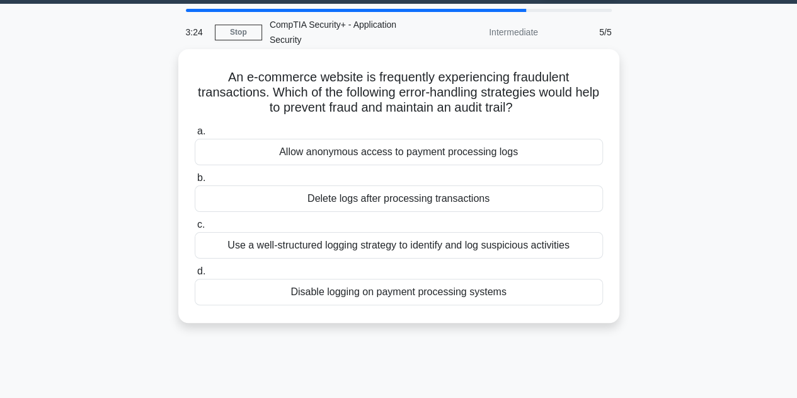
click at [439, 242] on div "Use a well-structured logging strategy to identify and log suspicious activities" at bounding box center [399, 245] width 408 height 26
click at [195, 229] on input "c. Use a well-structured logging strategy to identify and log suspicious activi…" at bounding box center [195, 225] width 0 height 8
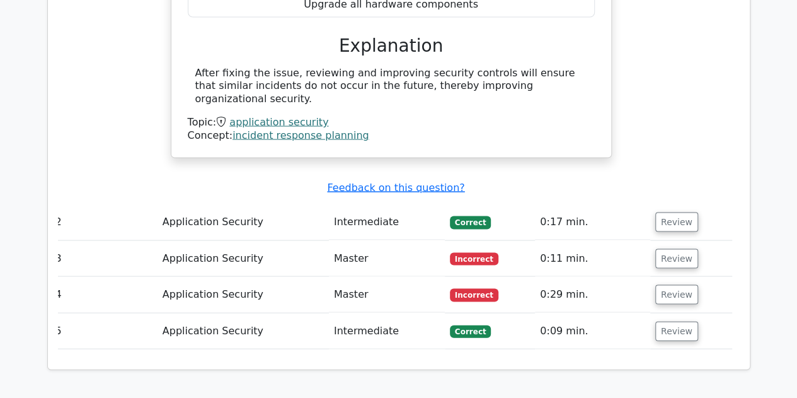
scroll to position [1183, 0]
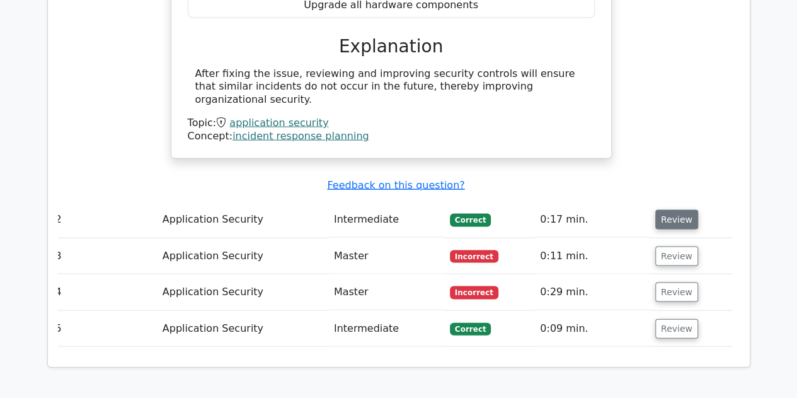
click at [674, 209] on button "Review" at bounding box center [677, 219] width 43 height 20
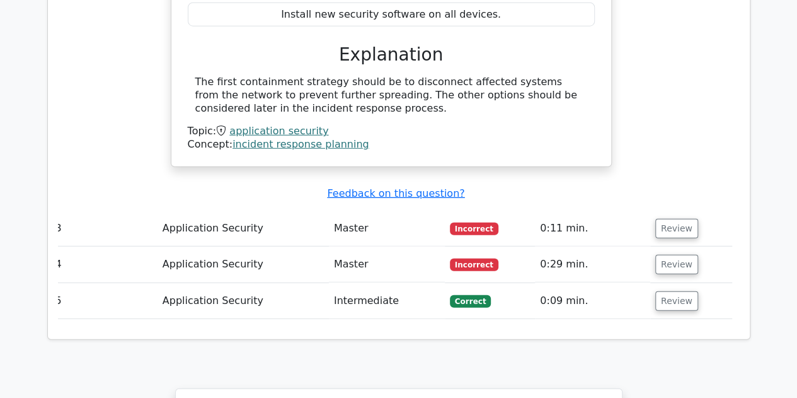
scroll to position [1619, 0]
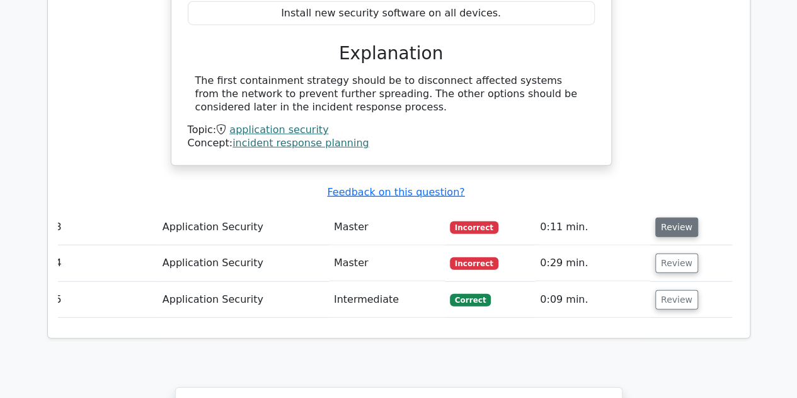
click at [659, 217] on button "Review" at bounding box center [677, 227] width 43 height 20
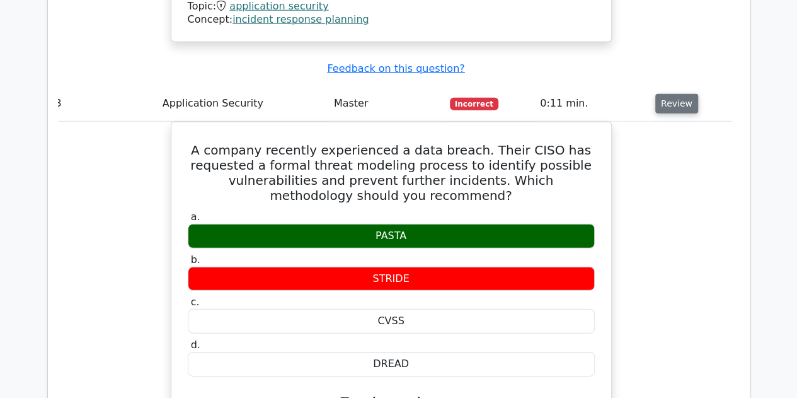
scroll to position [1740, 0]
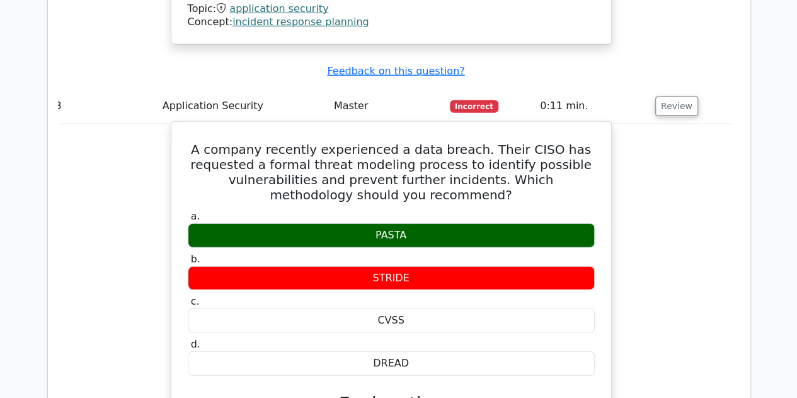
drag, startPoint x: 213, startPoint y: 101, endPoint x: 430, endPoint y: 280, distance: 282.1
drag, startPoint x: 430, startPoint y: 280, endPoint x: 204, endPoint y: 72, distance: 307.8
click at [204, 121] on div "A company recently experienced a data breach. Their CISO has requested a formal…" at bounding box center [391, 368] width 441 height 495
drag, startPoint x: 216, startPoint y: 96, endPoint x: 405, endPoint y: 304, distance: 282.0
click at [405, 304] on div "A company recently experienced a data breach. Their CISO has requested a formal…" at bounding box center [391, 369] width 430 height 484
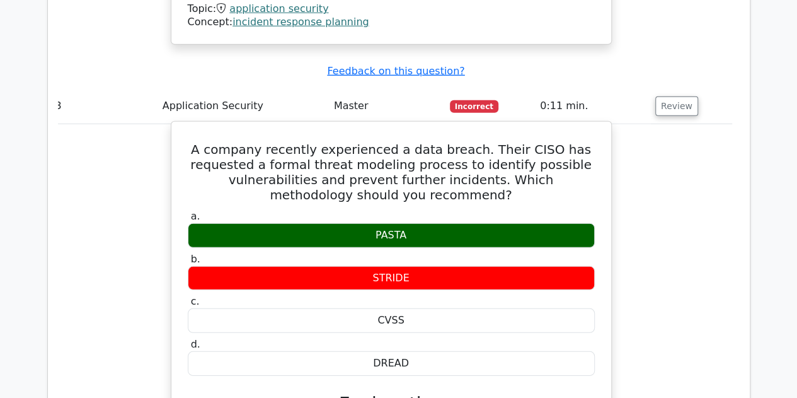
copy div "A company recently experienced a data breach. Their CISO has requested a formal…"
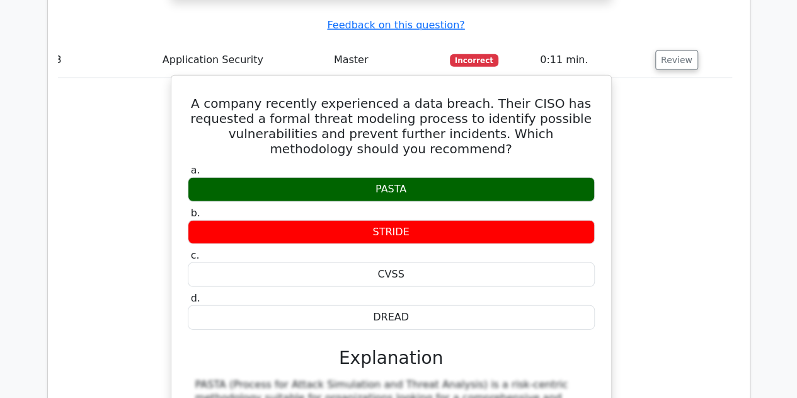
scroll to position [1842, 0]
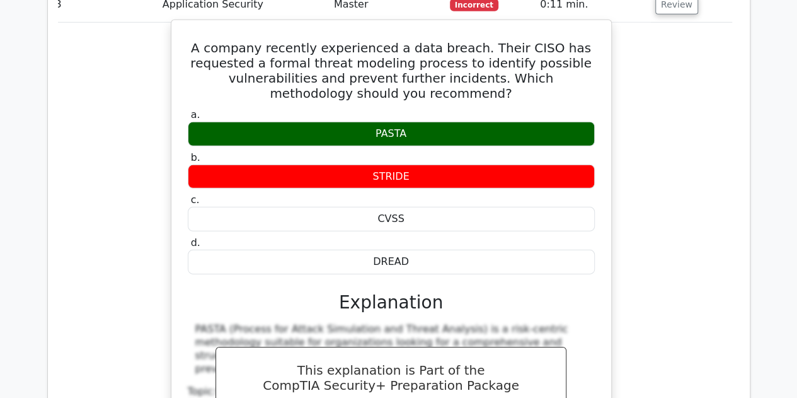
click at [567, 226] on div "a. PASTA b. STRIDE c." at bounding box center [392, 302] width 410 height 393
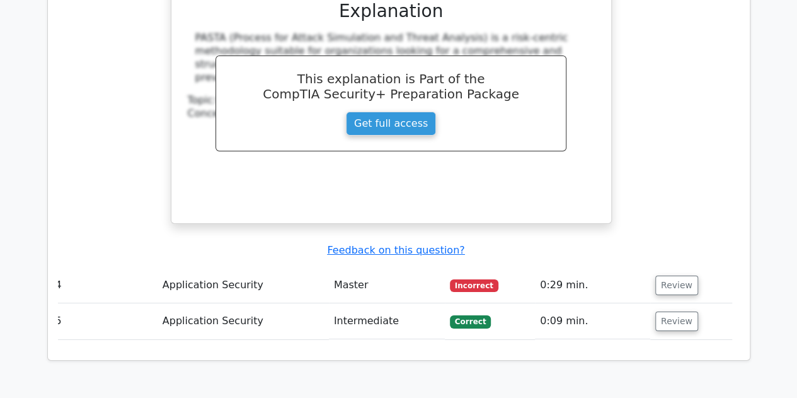
scroll to position [2135, 0]
click at [658, 276] on button "Review" at bounding box center [677, 286] width 43 height 20
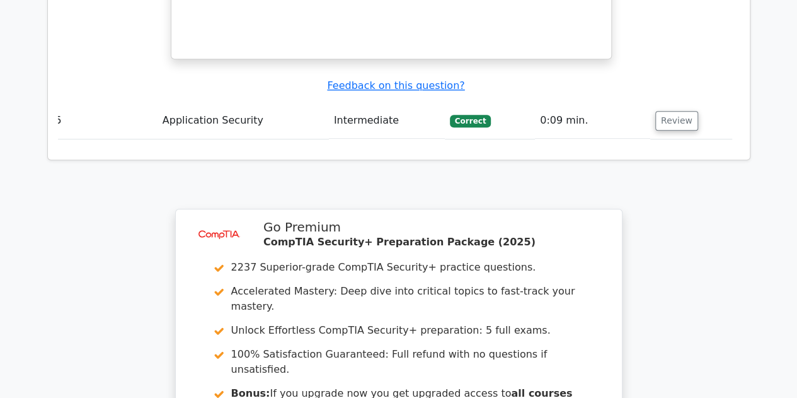
scroll to position [2876, 0]
click at [682, 110] on button "Review" at bounding box center [677, 120] width 43 height 20
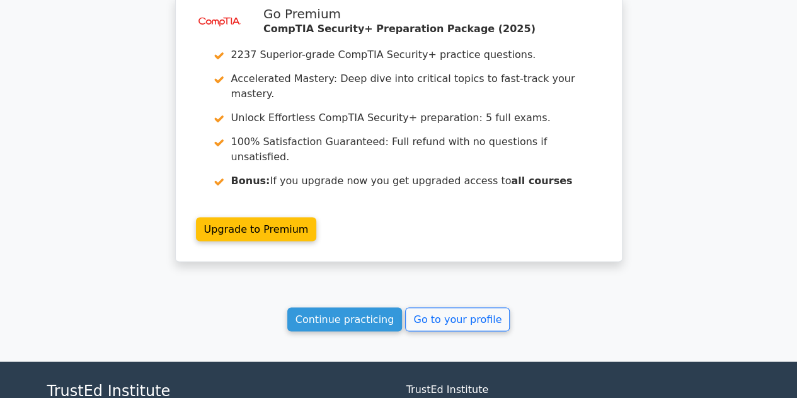
scroll to position [3556, 0]
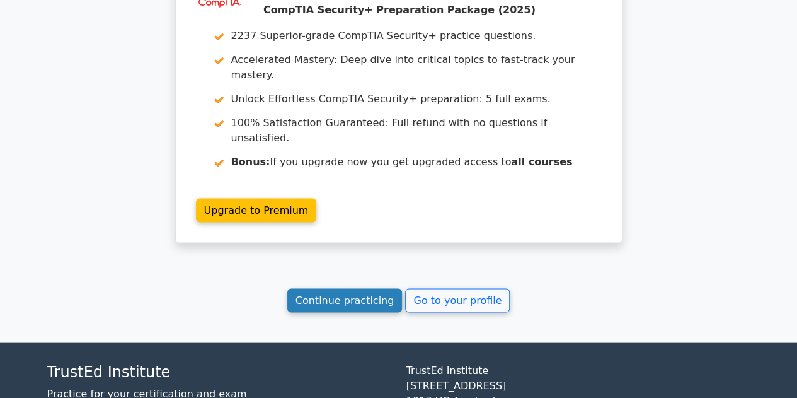
click at [373, 288] on link "Continue practicing" at bounding box center [344, 300] width 115 height 24
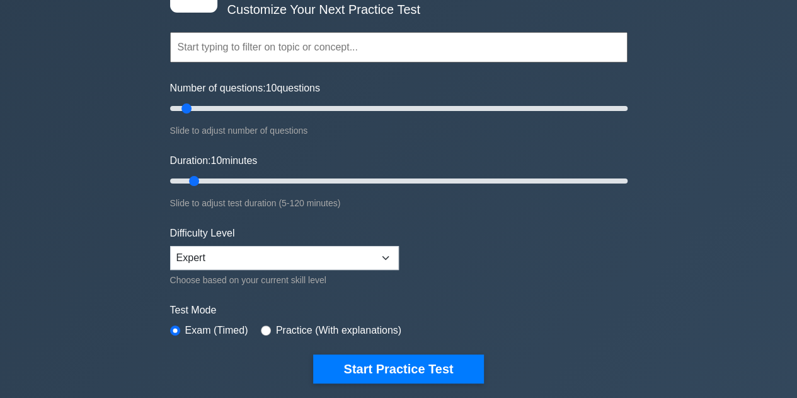
scroll to position [91, 0]
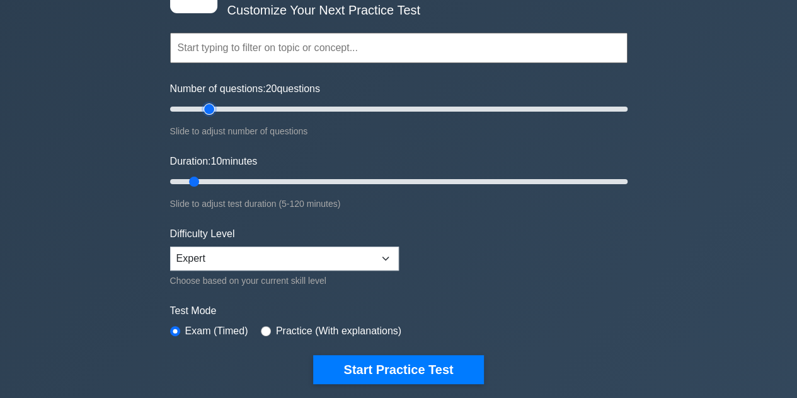
type input "20"
click at [213, 108] on input "Number of questions: 20 questions" at bounding box center [399, 108] width 458 height 15
click at [241, 253] on select "Beginner Intermediate Expert" at bounding box center [284, 258] width 229 height 24
select select "beginner"
click at [170, 246] on select "Beginner Intermediate Expert" at bounding box center [284, 258] width 229 height 24
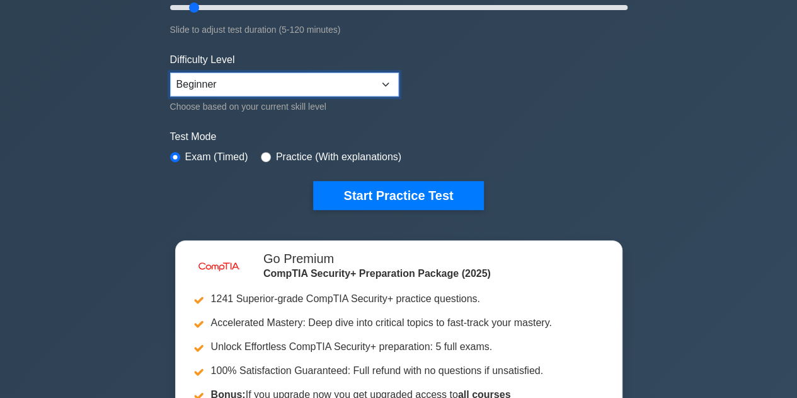
scroll to position [264, 0]
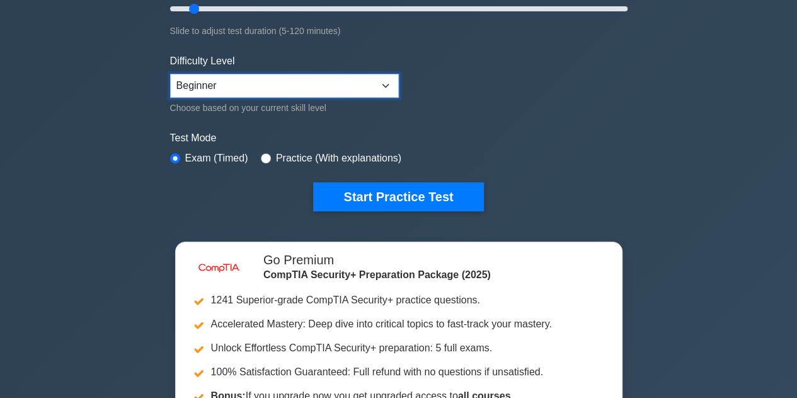
click at [277, 93] on select "Beginner Intermediate Expert" at bounding box center [284, 86] width 229 height 24
